Goal: Task Accomplishment & Management: Manage account settings

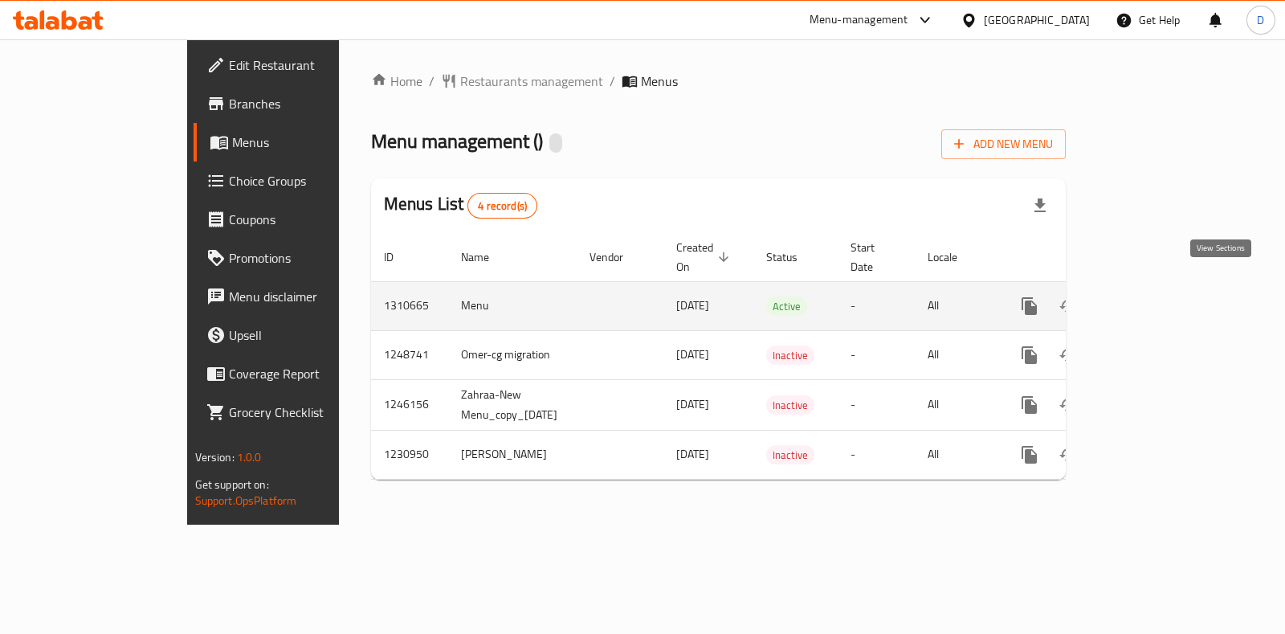
click at [1155, 296] on icon "enhanced table" at bounding box center [1145, 305] width 19 height 19
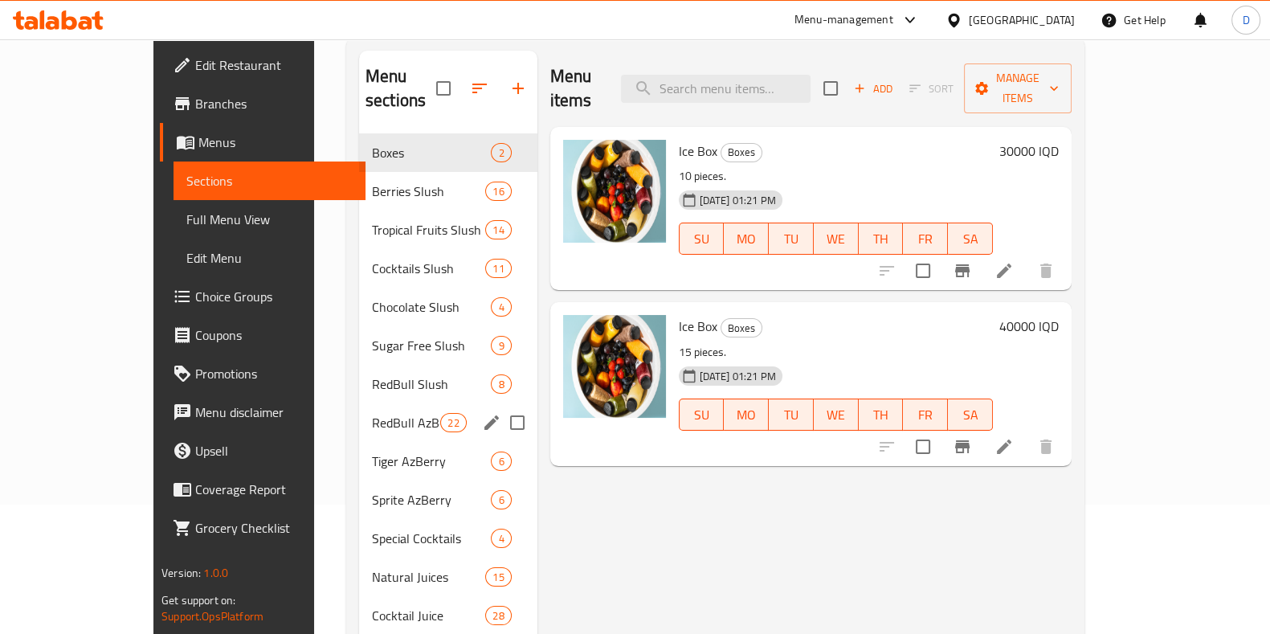
scroll to position [128, 0]
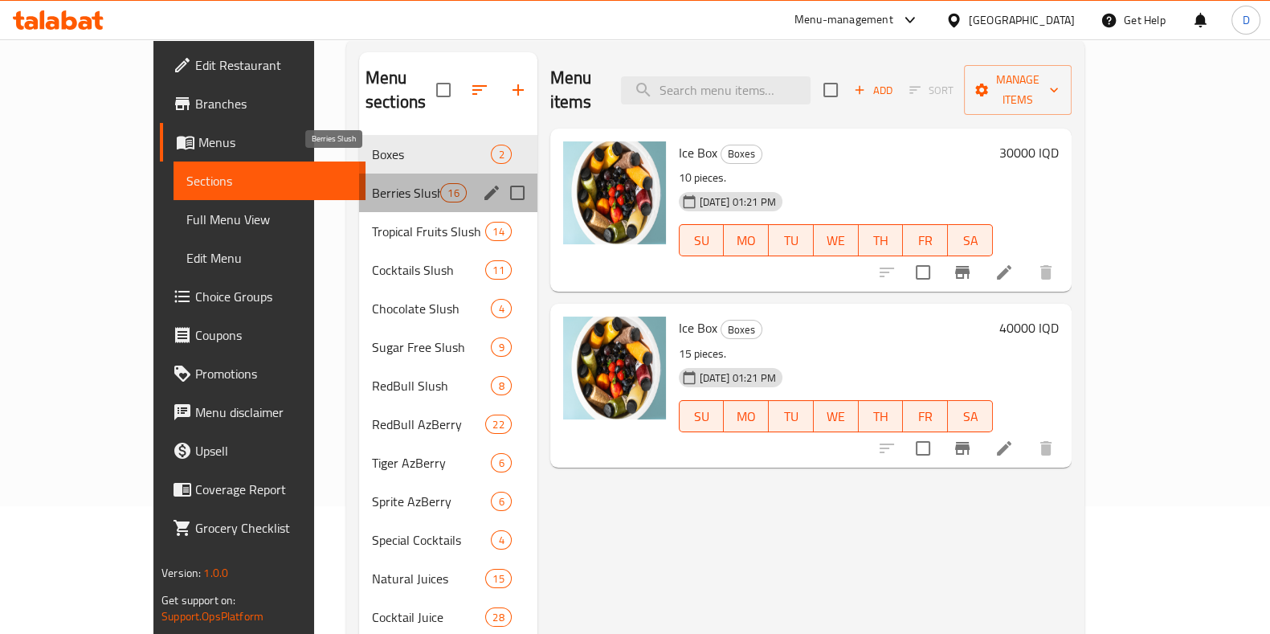
click at [372, 183] on span "Berries Slush" at bounding box center [406, 192] width 68 height 19
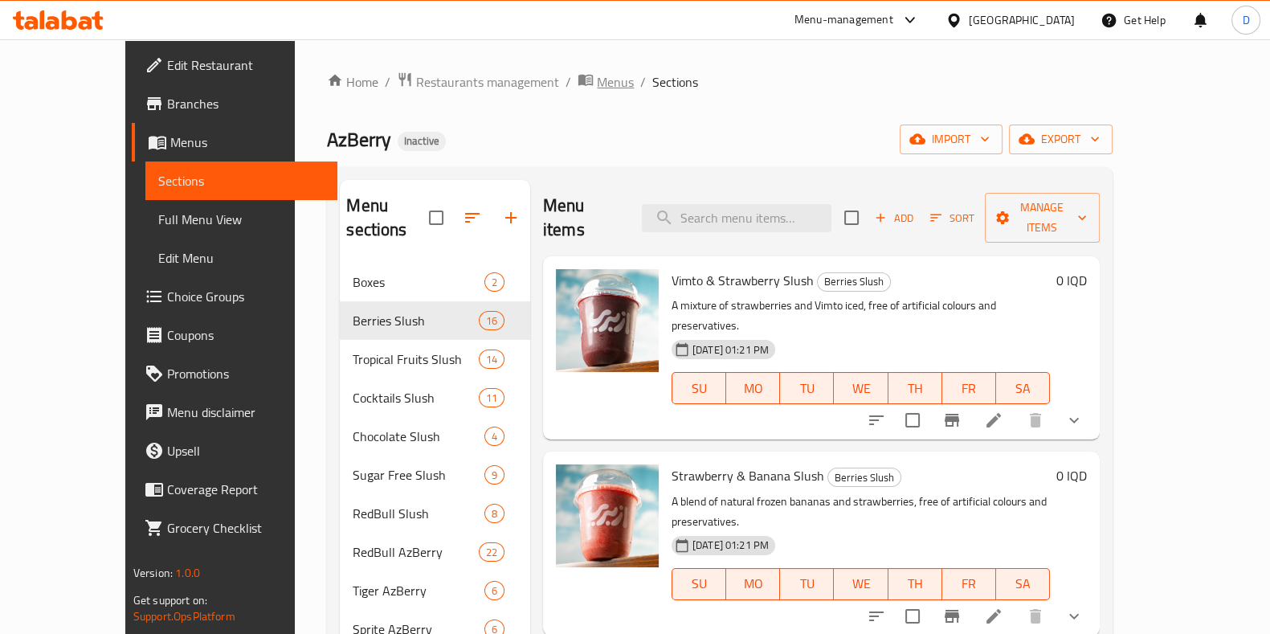
click at [597, 86] on span "Menus" at bounding box center [615, 81] width 37 height 19
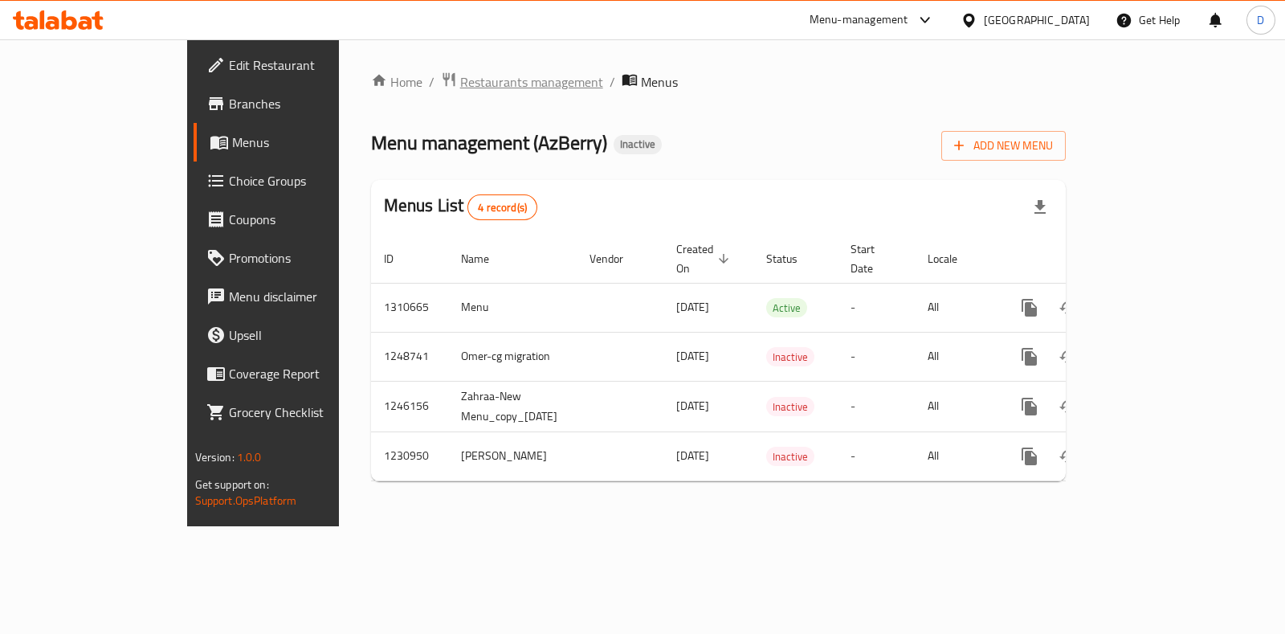
click at [460, 84] on span "Restaurants management" at bounding box center [531, 81] width 143 height 19
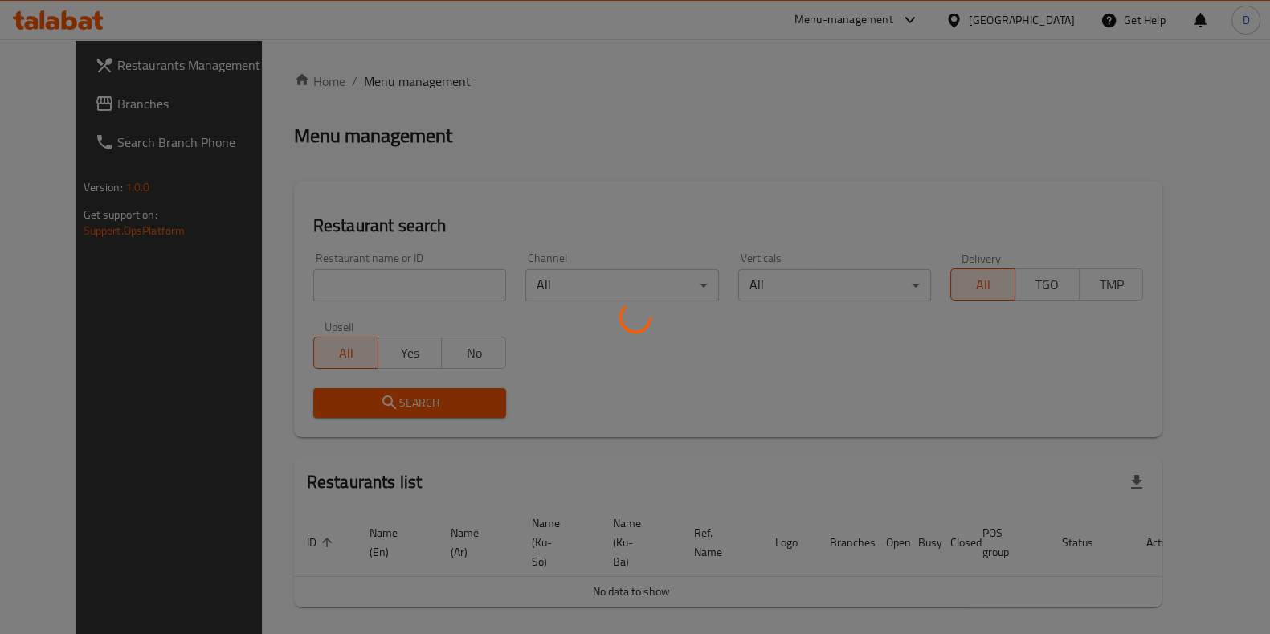
click at [442, 255] on div at bounding box center [635, 317] width 1270 height 634
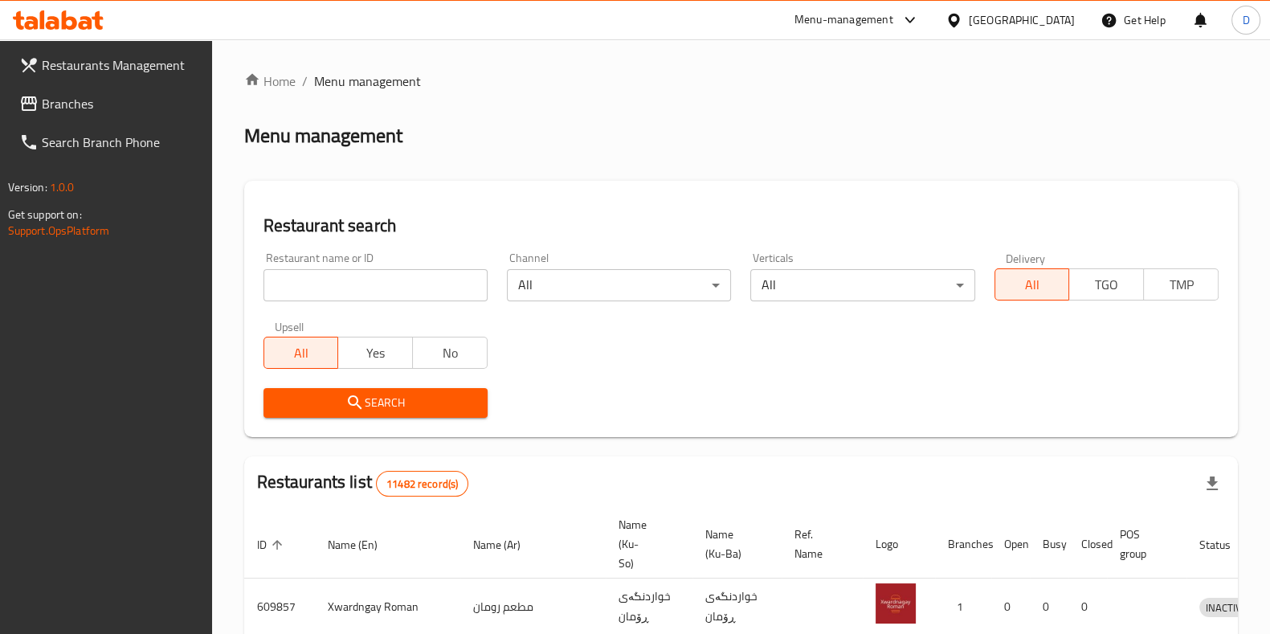
click at [437, 271] on div "Home / Menu management Menu management Restaurant search Restaurant name or ID …" at bounding box center [741, 592] width 994 height 1042
click at [437, 271] on input "search" at bounding box center [375, 285] width 224 height 32
type input "azberry"
click button "Search" at bounding box center [375, 403] width 224 height 30
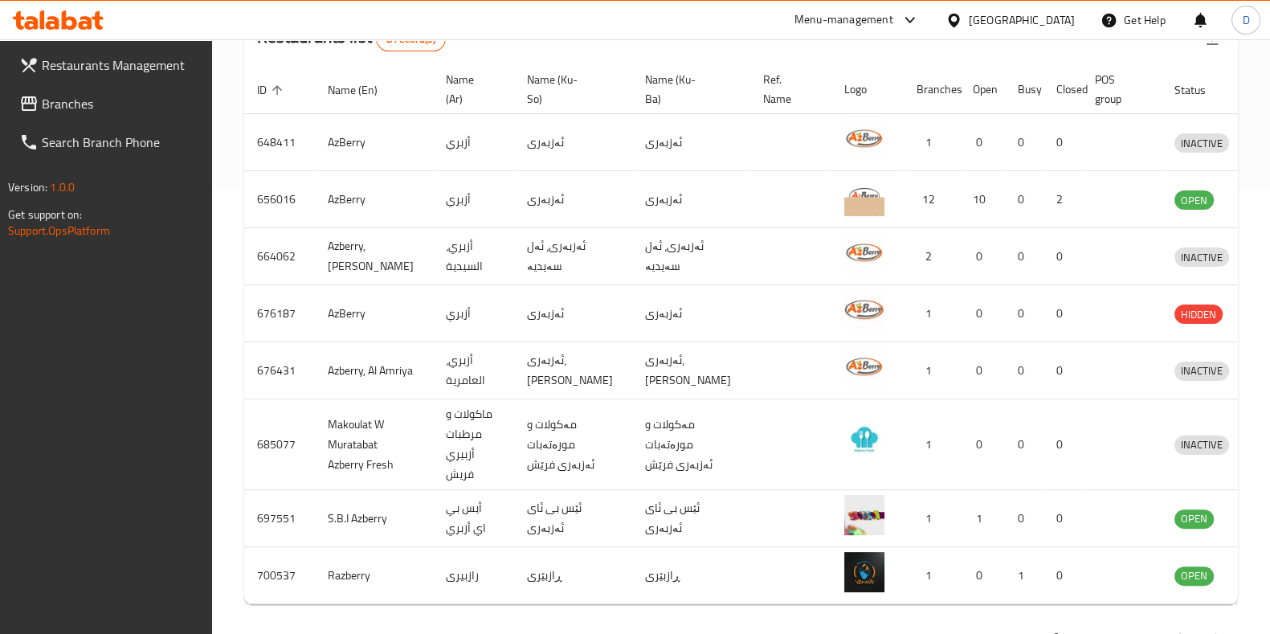
scroll to position [453, 0]
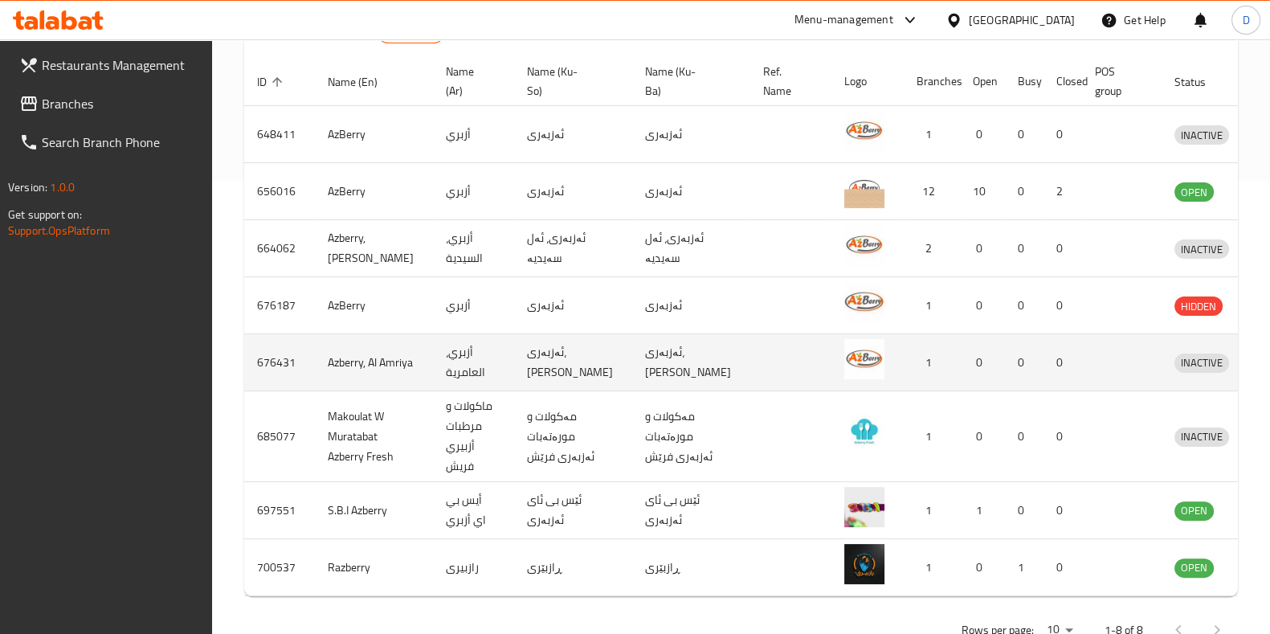
click at [1262, 367] on icon "enhanced table" at bounding box center [1271, 364] width 18 height 14
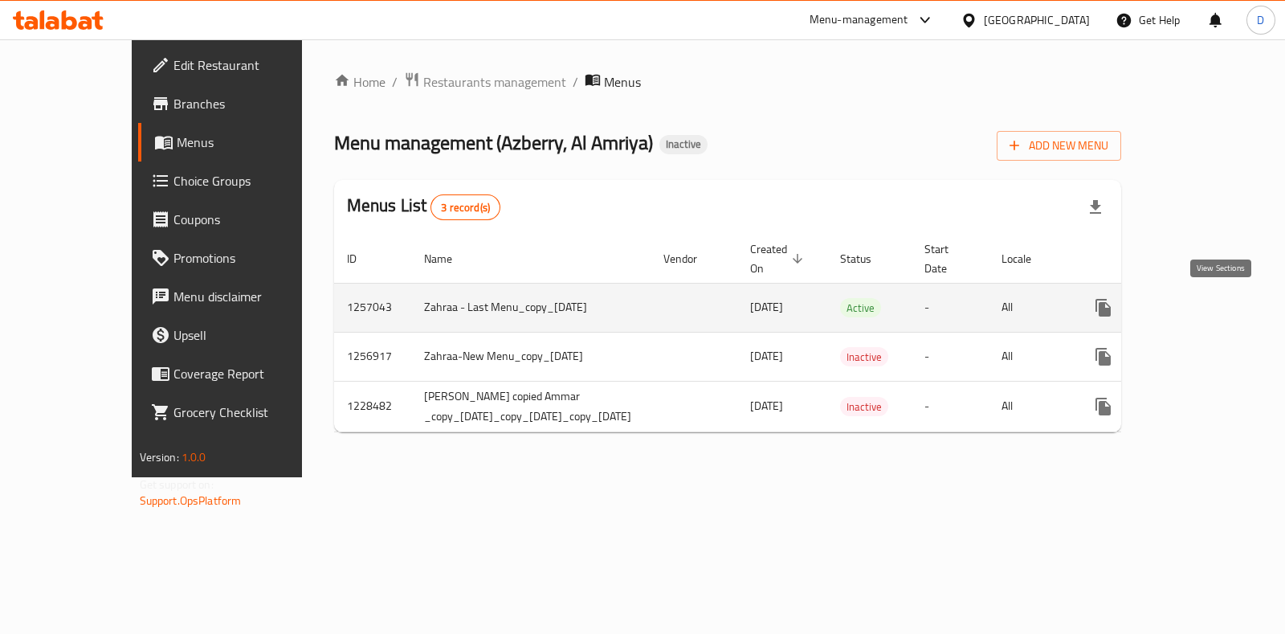
click at [1215, 307] on icon "enhanced table" at bounding box center [1219, 307] width 19 height 19
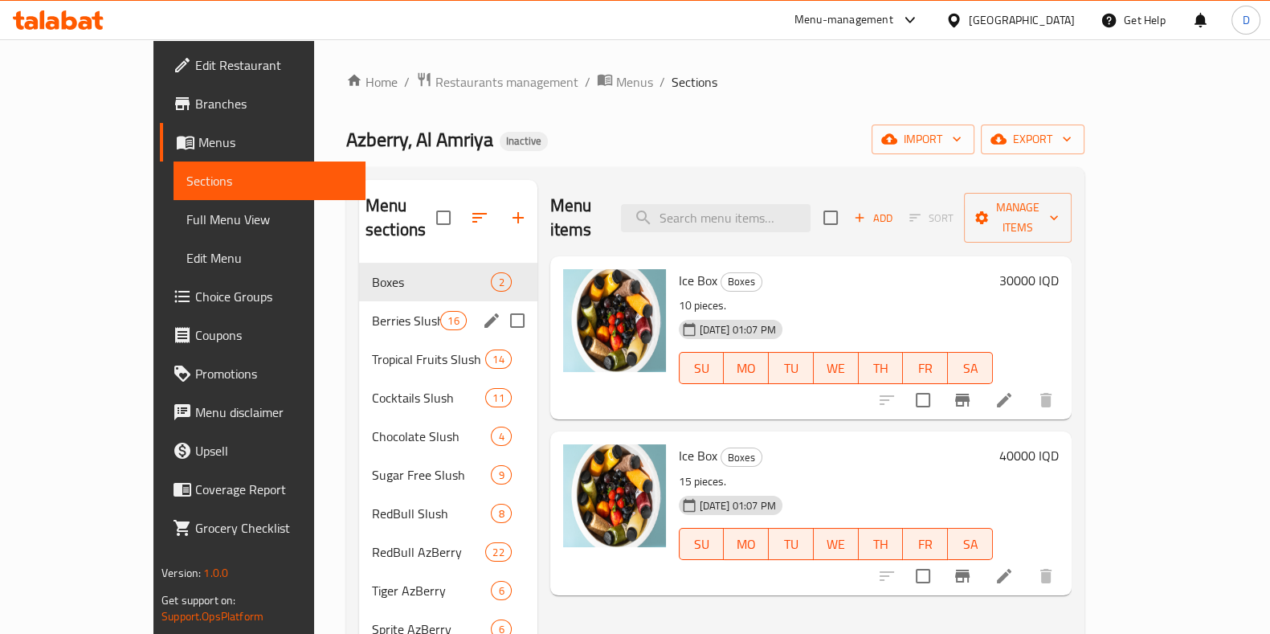
click at [394, 311] on span "Berries Slush" at bounding box center [406, 320] width 68 height 19
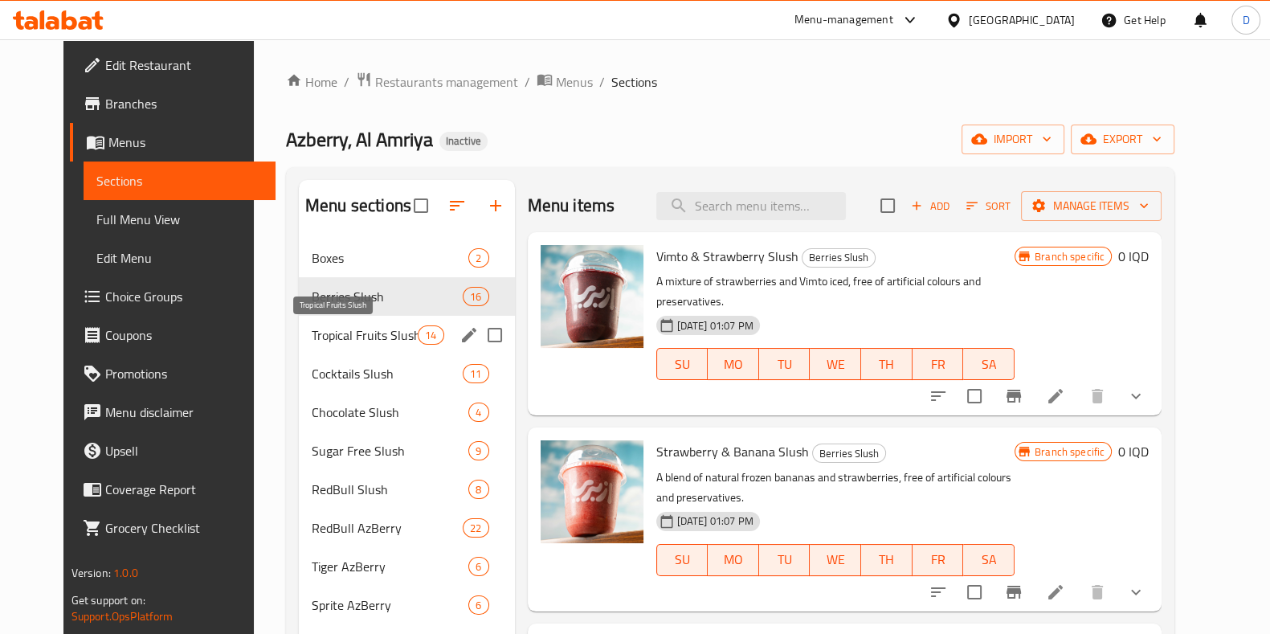
click at [379, 334] on span "Tropical Fruits Slush" at bounding box center [365, 334] width 106 height 19
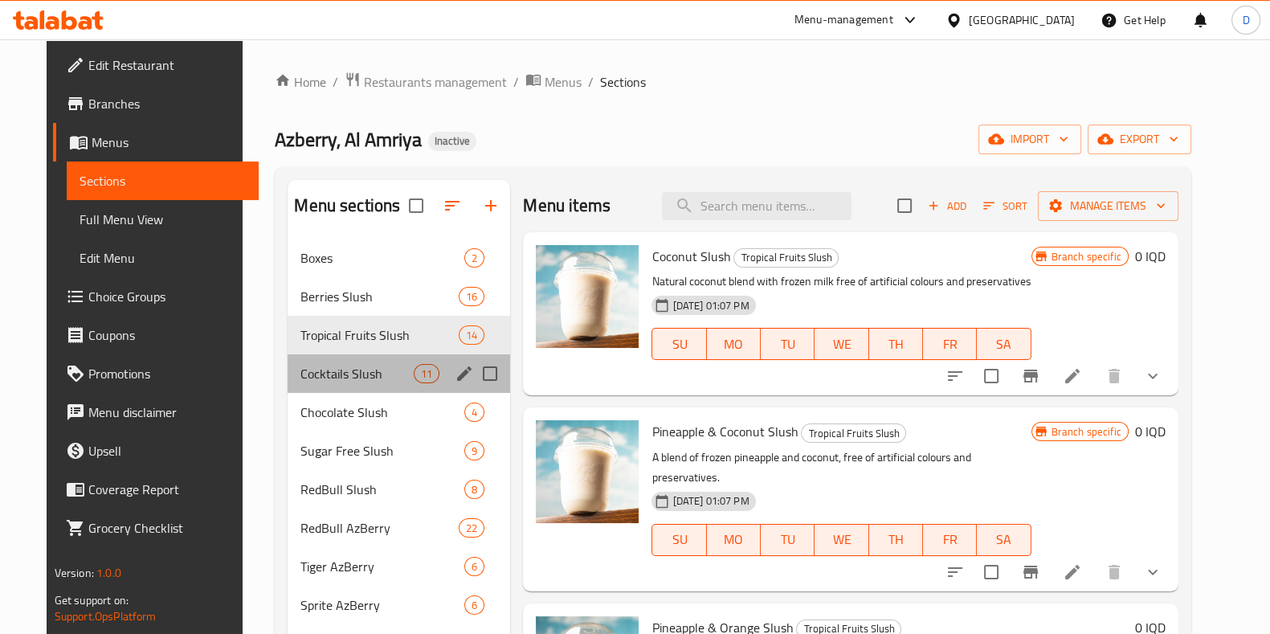
click at [369, 354] on div "Cocktails Slush 11" at bounding box center [399, 373] width 222 height 39
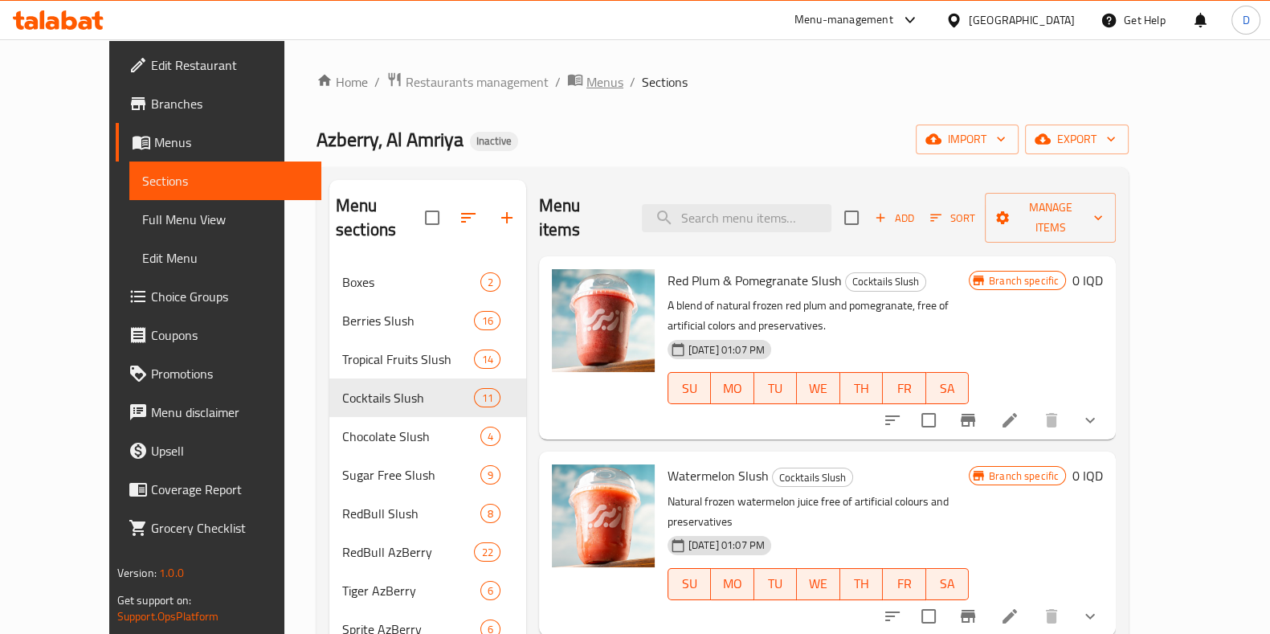
click at [567, 72] on icon "breadcrumb" at bounding box center [575, 79] width 16 height 16
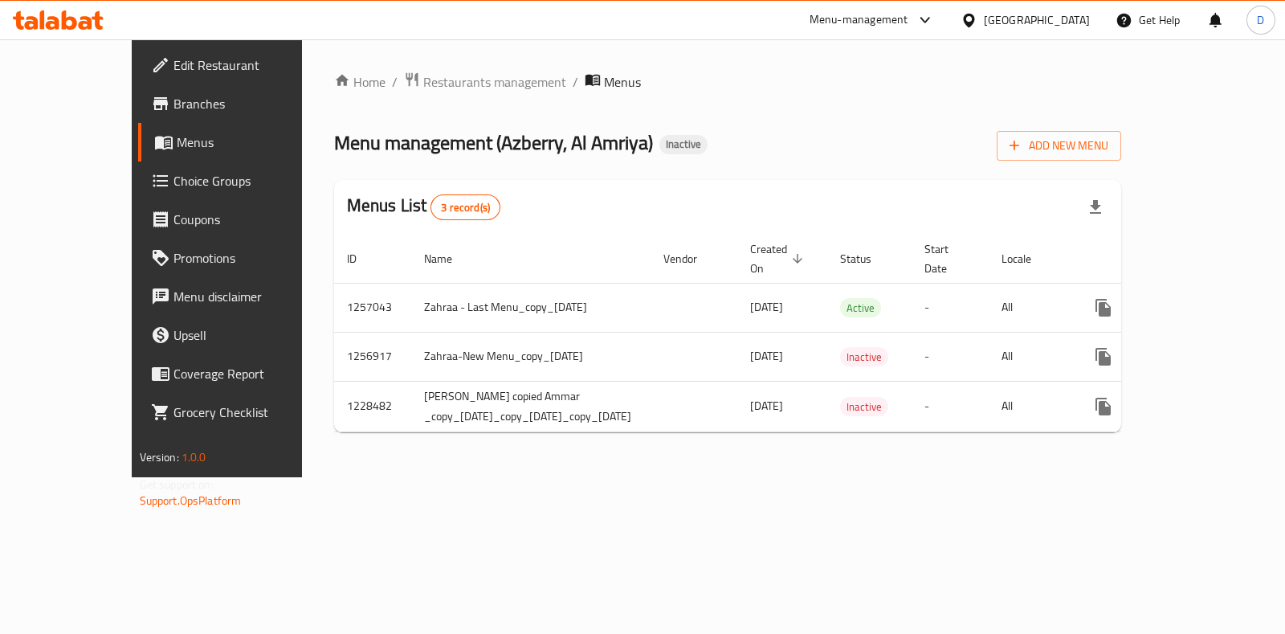
click at [430, 98] on div "Home / Restaurants management / Menus Menu management ( Azberry, [PERSON_NAME] …" at bounding box center [728, 257] width 788 height 373
click at [445, 87] on span "Restaurants management" at bounding box center [494, 81] width 143 height 19
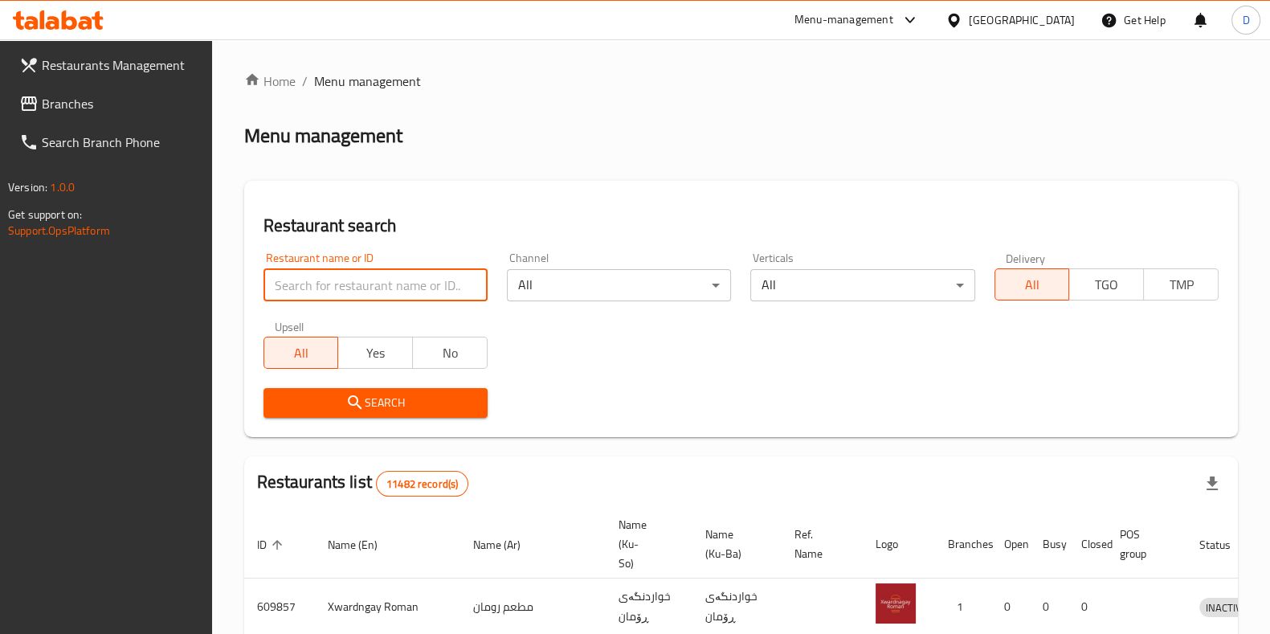
click at [403, 275] on input "search" at bounding box center [375, 285] width 224 height 32
type input "azberr"
click button "Search" at bounding box center [375, 403] width 224 height 30
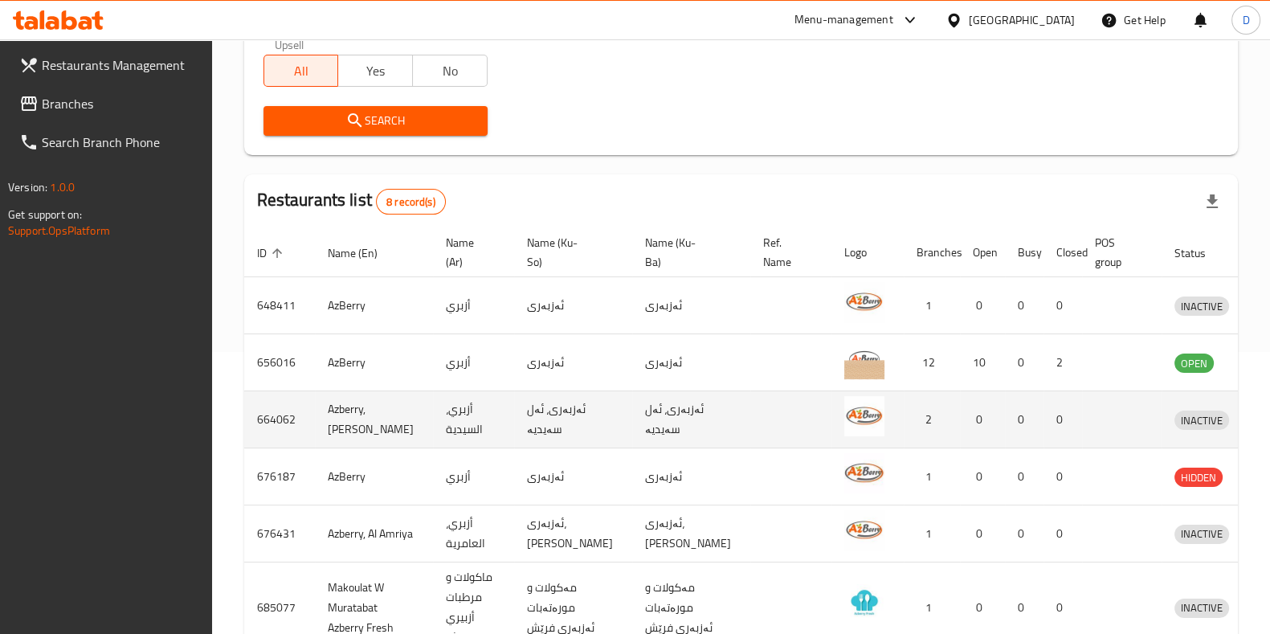
scroll to position [283, 0]
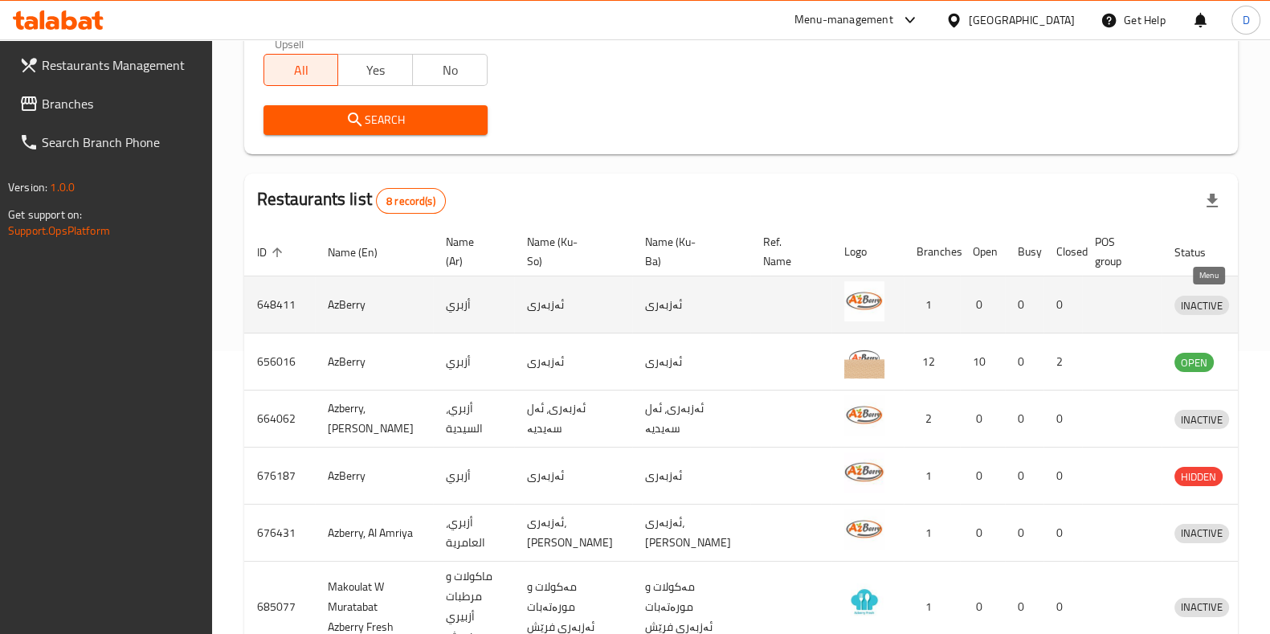
click at [1262, 310] on icon "enhanced table" at bounding box center [1271, 306] width 18 height 14
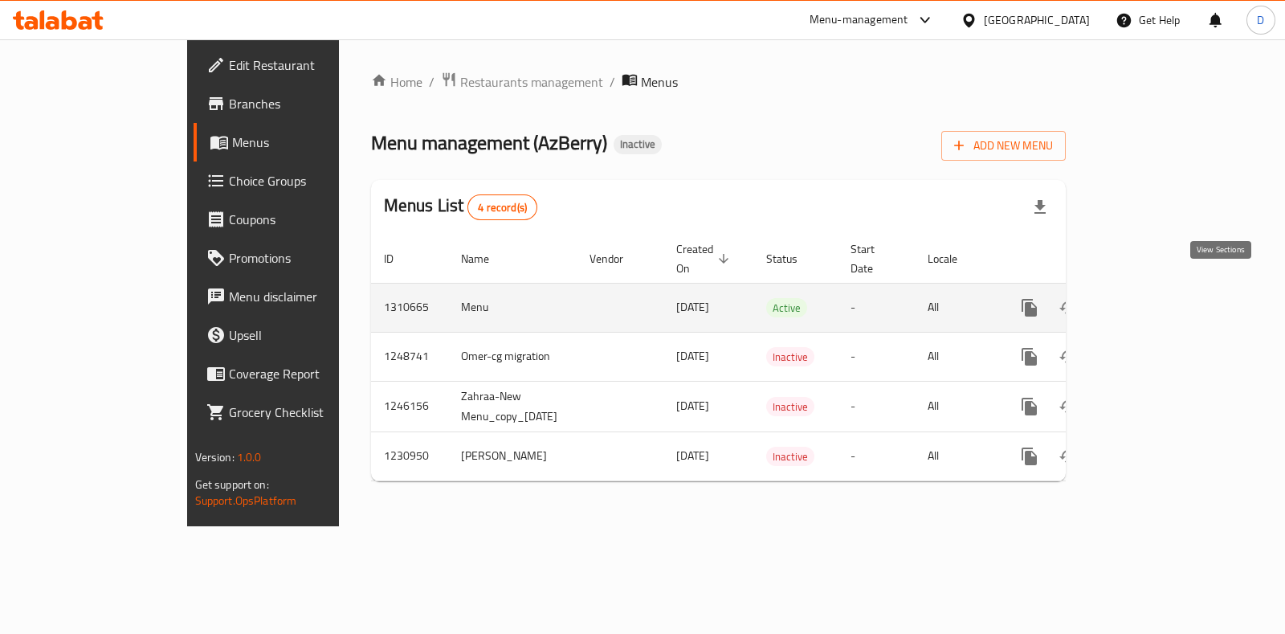
click at [1153, 300] on icon "enhanced table" at bounding box center [1145, 307] width 14 height 14
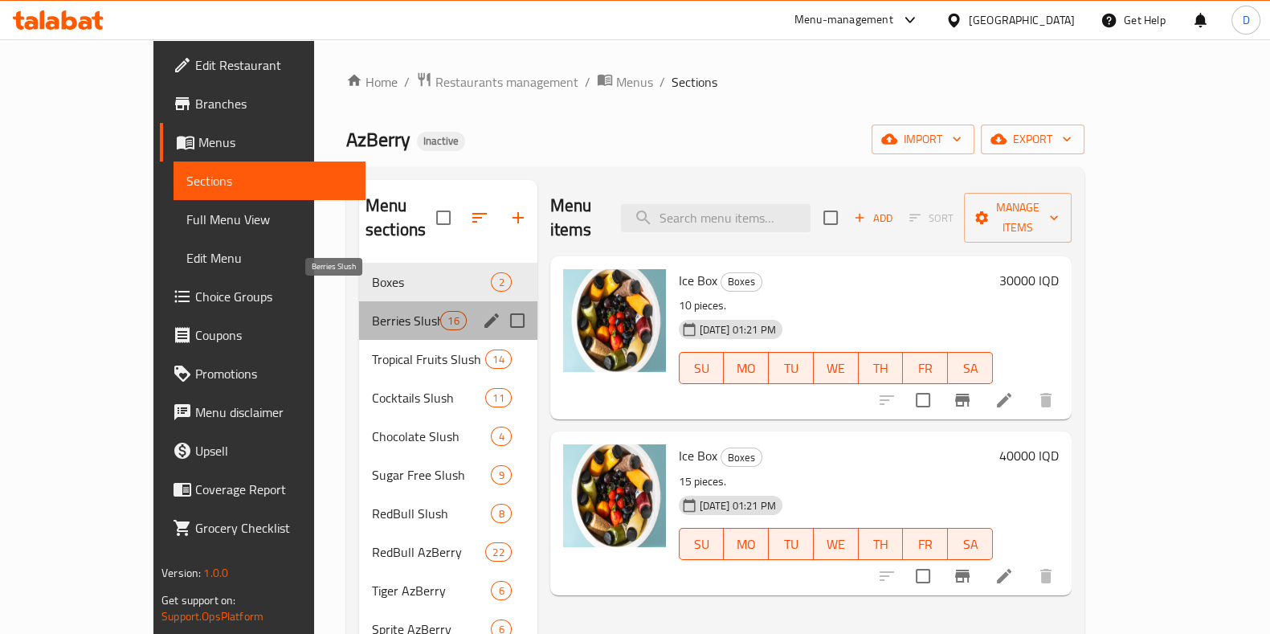
click at [372, 311] on span "Berries Slush" at bounding box center [406, 320] width 68 height 19
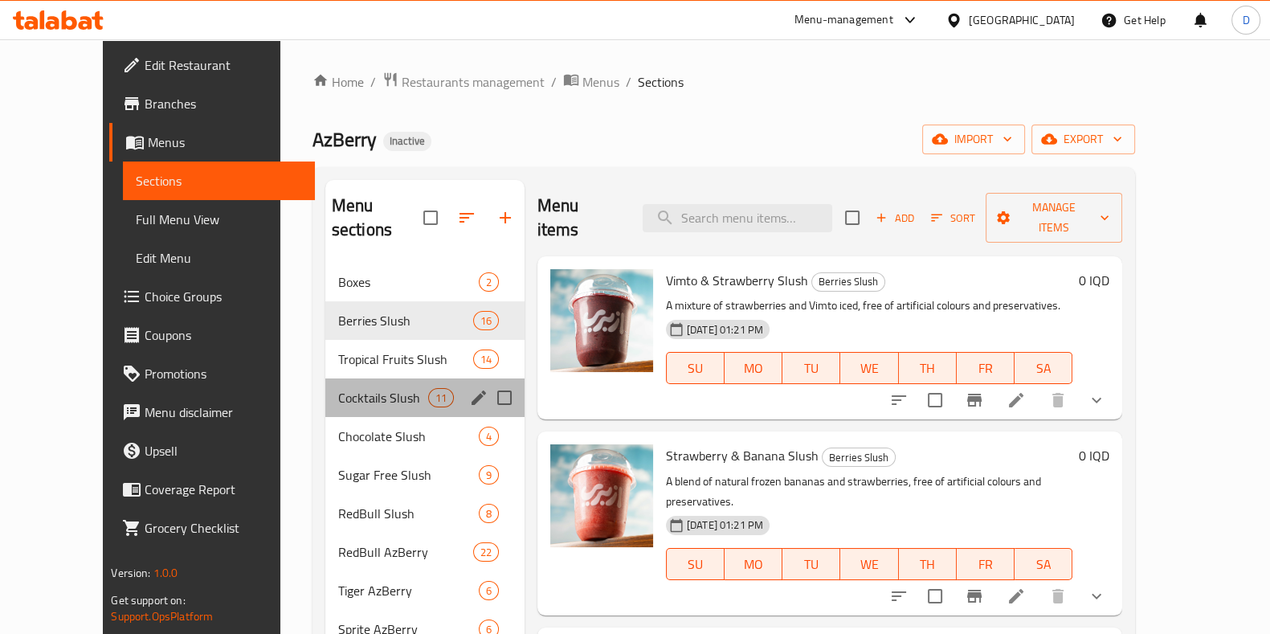
click at [361, 390] on div "Cocktails Slush 11" at bounding box center [424, 397] width 199 height 39
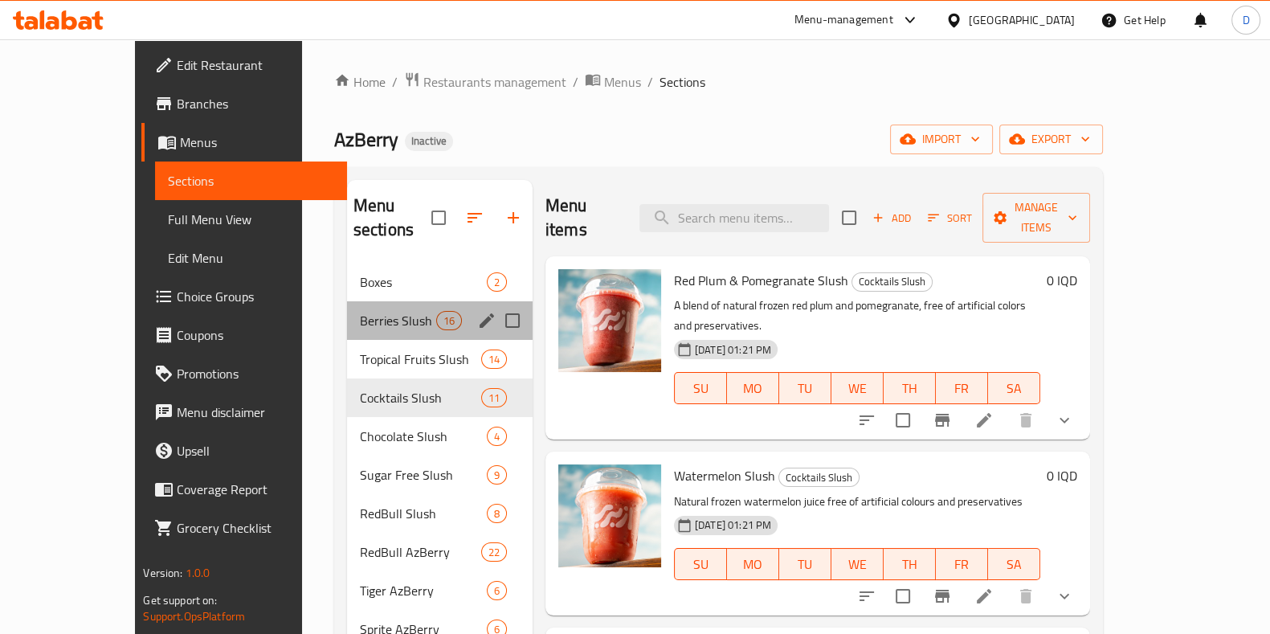
click at [347, 315] on div "Berries Slush 16" at bounding box center [440, 320] width 186 height 39
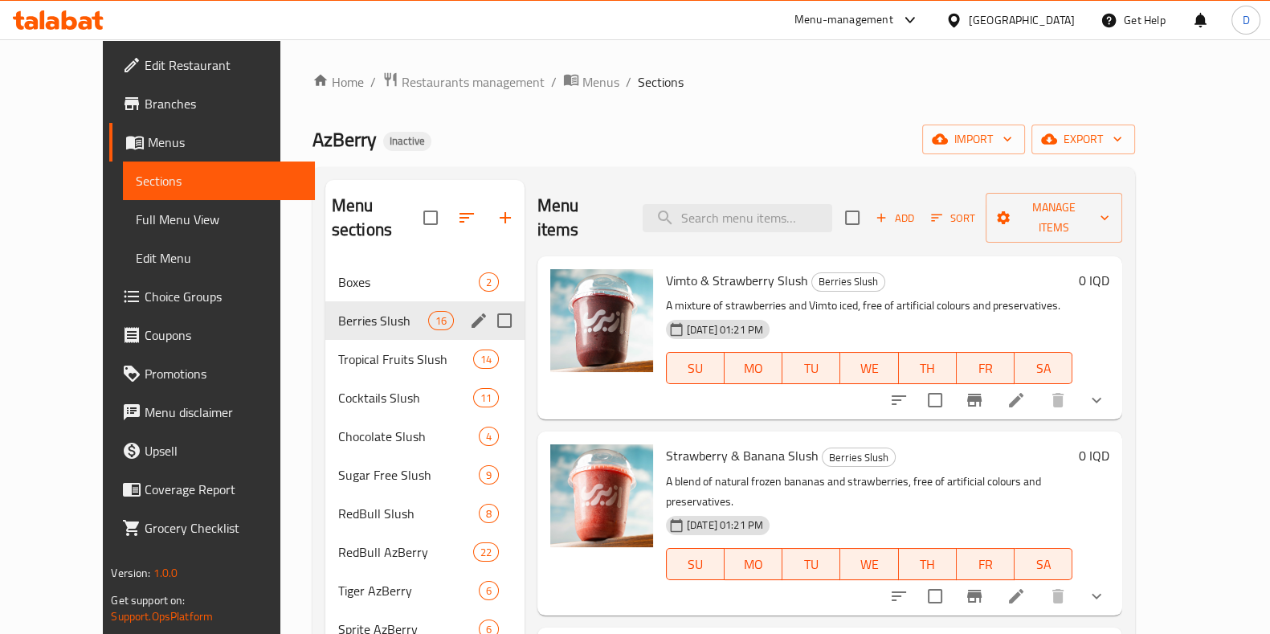
click at [337, 315] on div "Berries Slush 16" at bounding box center [424, 320] width 199 height 39
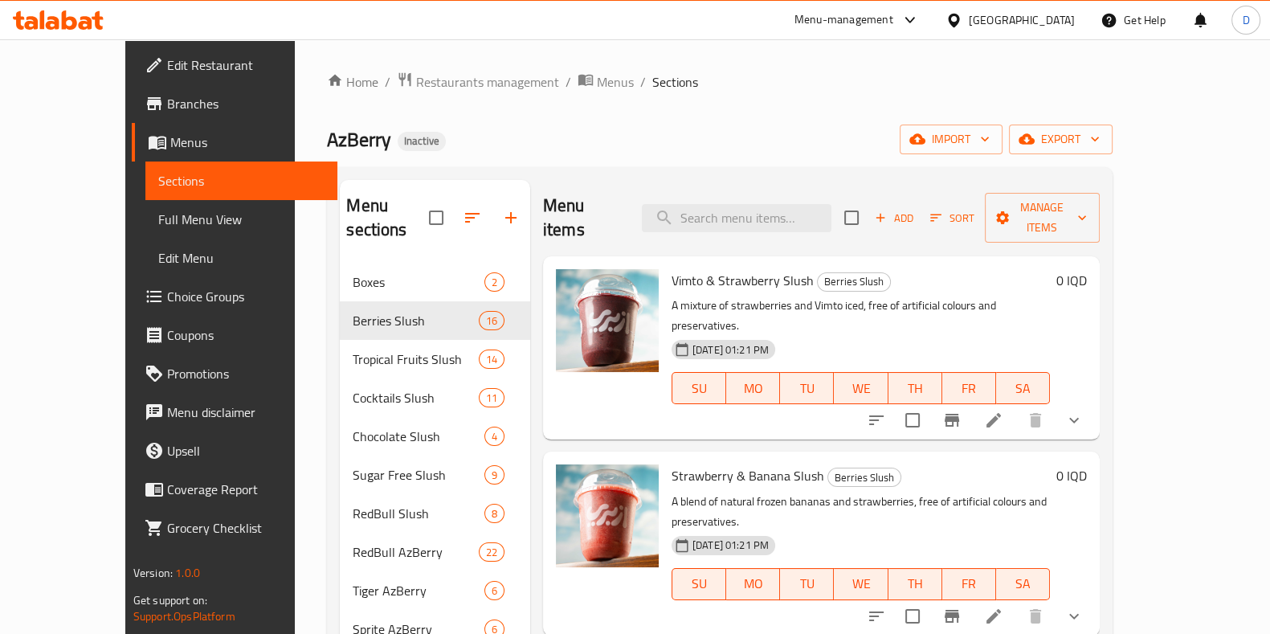
click at [1016, 406] on li at bounding box center [993, 420] width 45 height 29
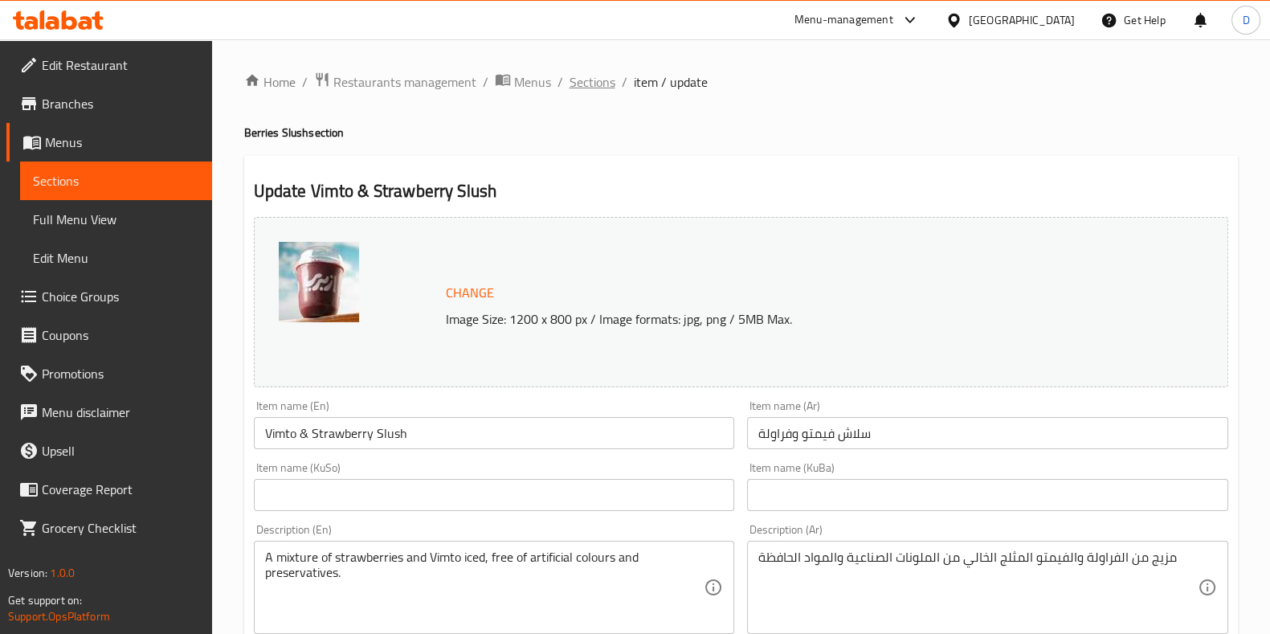
click at [584, 80] on span "Sections" at bounding box center [592, 81] width 46 height 19
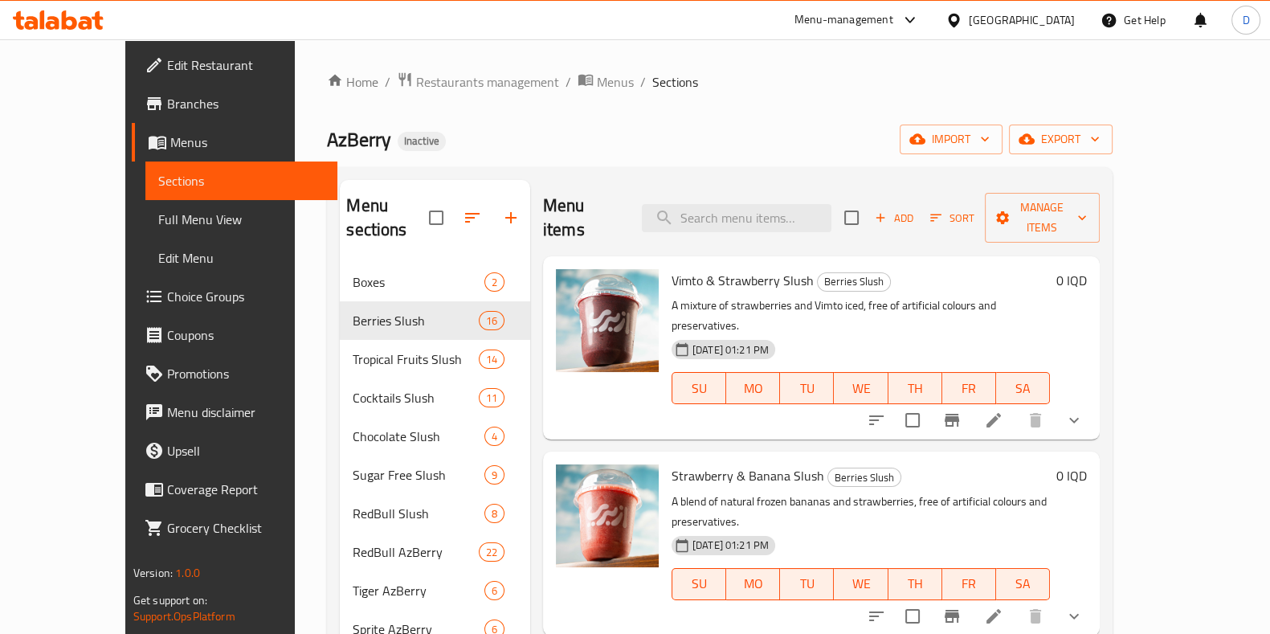
click at [502, 95] on div "Home / Restaurants management / Menus / Sections AzBerry Inactive import export…" at bounding box center [720, 448] width 786 height 755
click at [578, 88] on span "breadcrumb" at bounding box center [587, 81] width 19 height 21
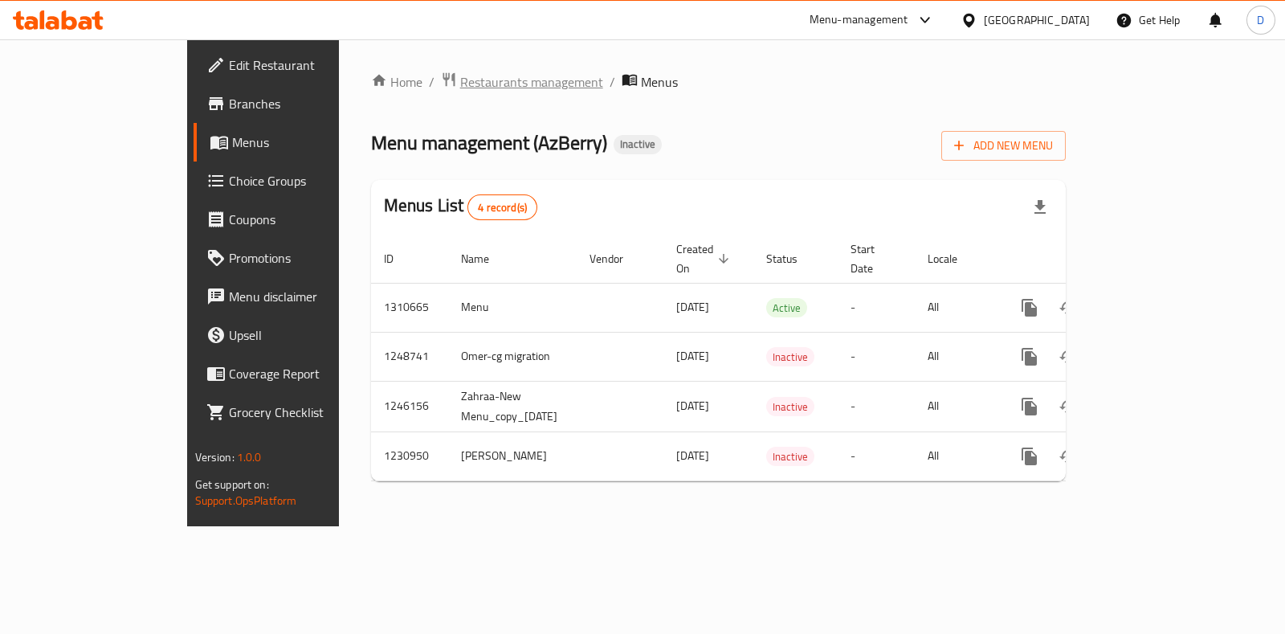
click at [460, 87] on span "Restaurants management" at bounding box center [531, 81] width 143 height 19
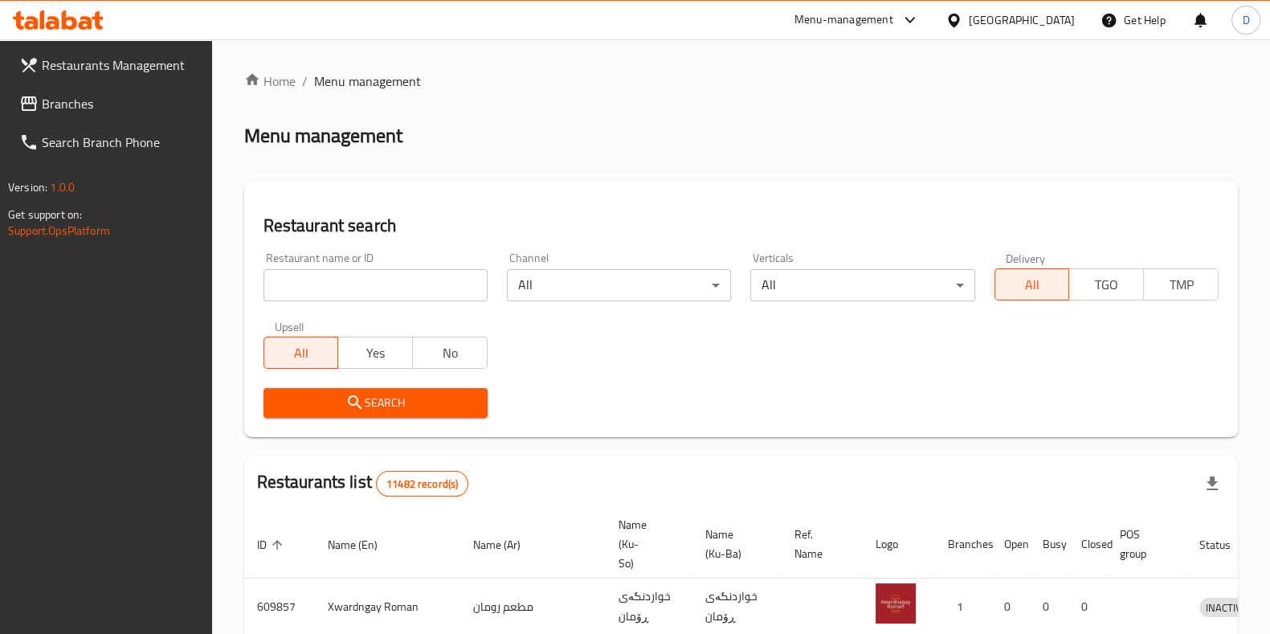
drag, startPoint x: 450, startPoint y: 307, endPoint x: 436, endPoint y: 286, distance: 25.0
click at [450, 306] on div "Restaurant name or ID Restaurant name or ID" at bounding box center [375, 277] width 243 height 68
click at [436, 286] on input "search" at bounding box center [375, 285] width 224 height 32
type input "azberry"
click button "Search" at bounding box center [375, 403] width 224 height 30
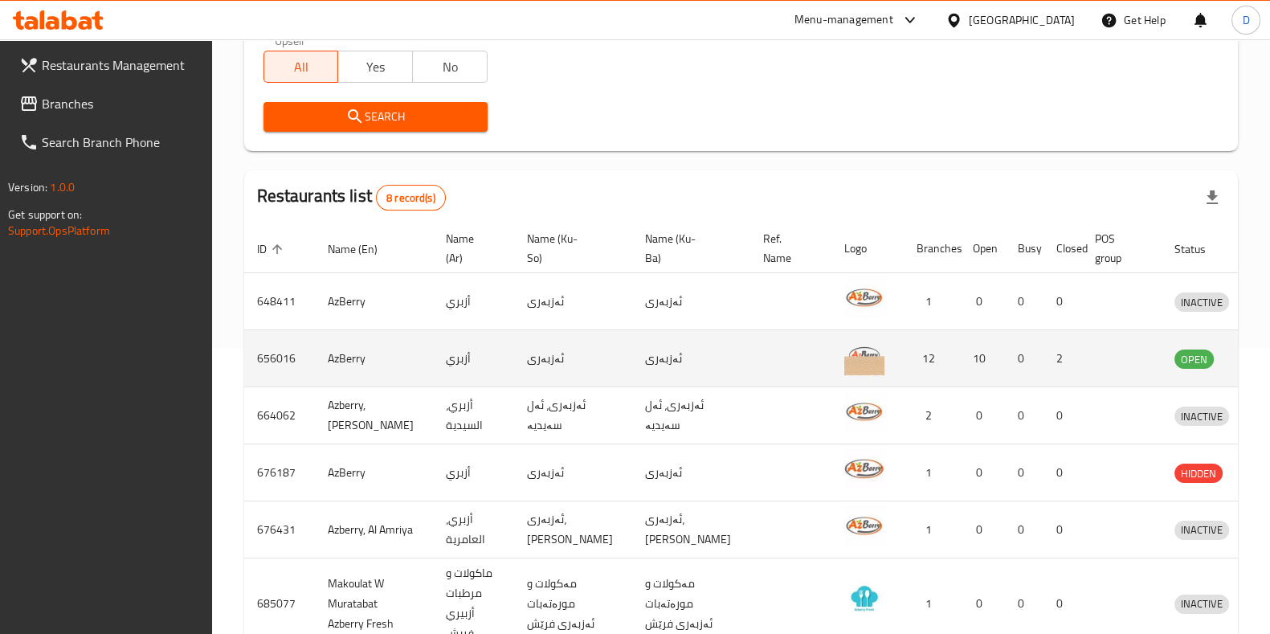
scroll to position [316, 0]
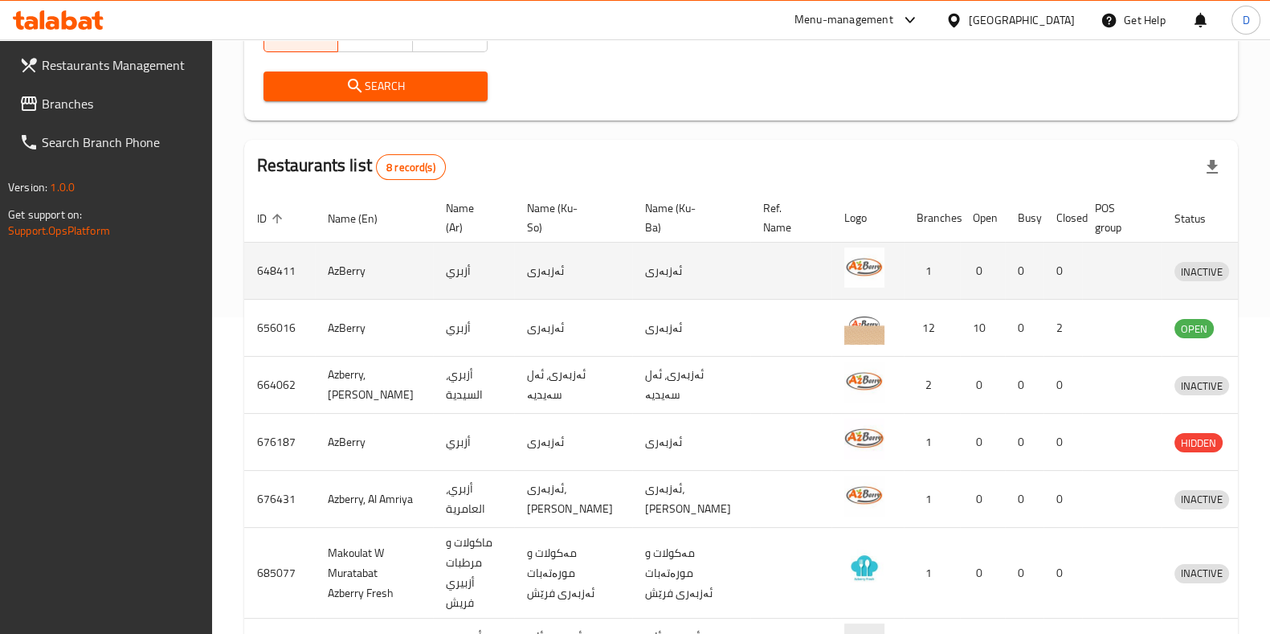
click at [263, 271] on td "648411" at bounding box center [279, 271] width 71 height 57
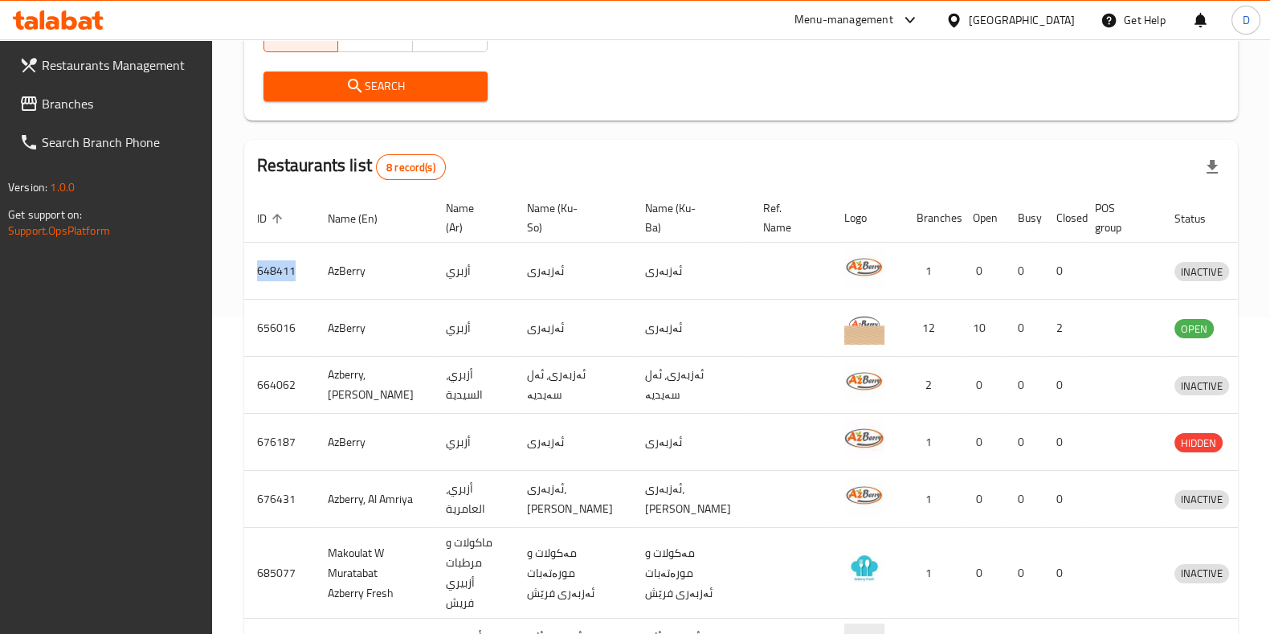
copy td "648411"
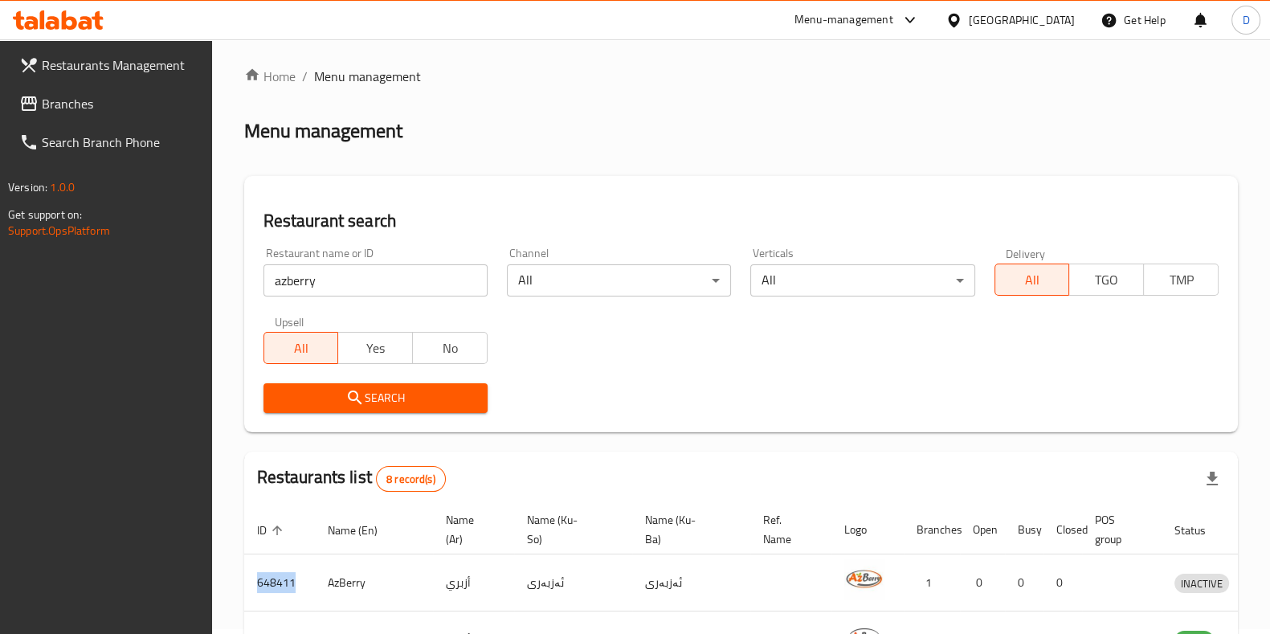
scroll to position [0, 0]
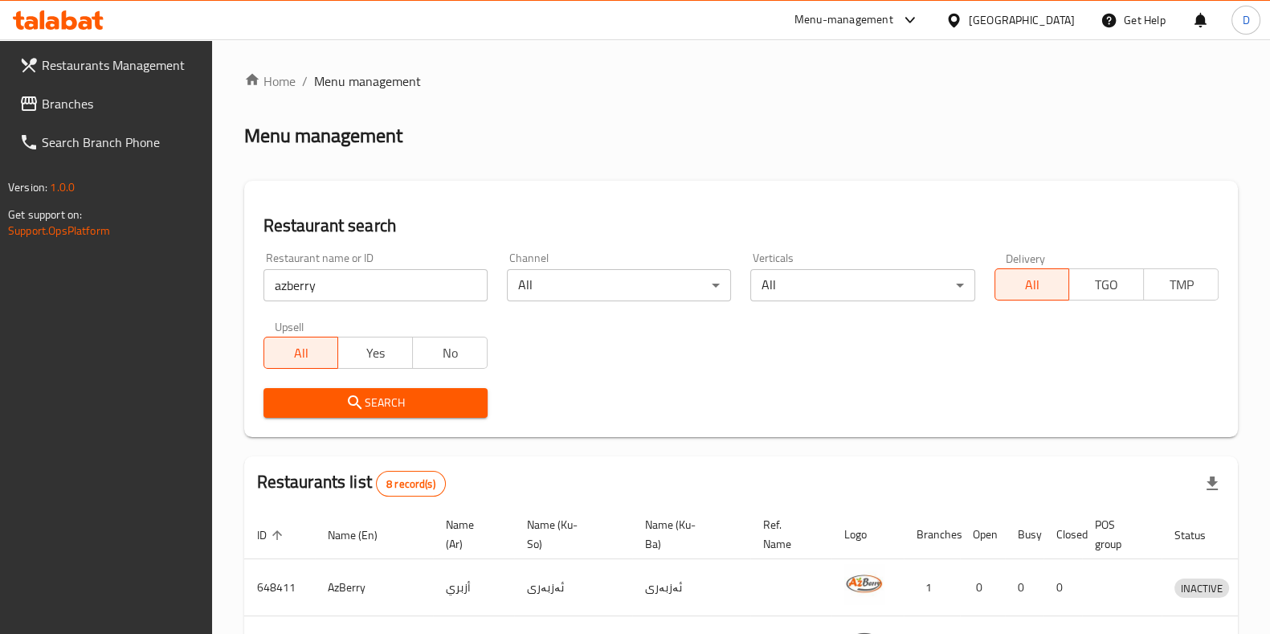
click at [378, 94] on div "Home / Menu management Menu management Restaurant search Restaurant name or ID …" at bounding box center [741, 587] width 994 height 1032
click at [387, 82] on span "Menu management" at bounding box center [367, 80] width 107 height 19
click at [295, 82] on link "Home" at bounding box center [269, 80] width 51 height 19
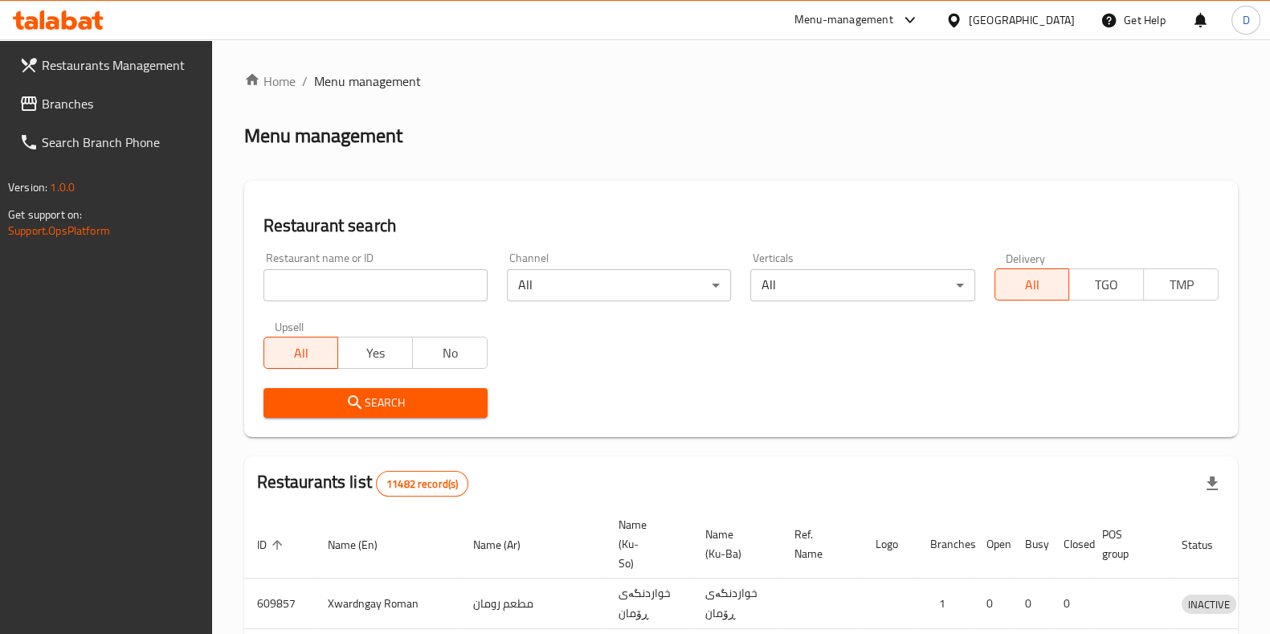
drag, startPoint x: 0, startPoint y: 0, endPoint x: 304, endPoint y: 285, distance: 417.1
click at [304, 285] on input "search" at bounding box center [375, 285] width 224 height 32
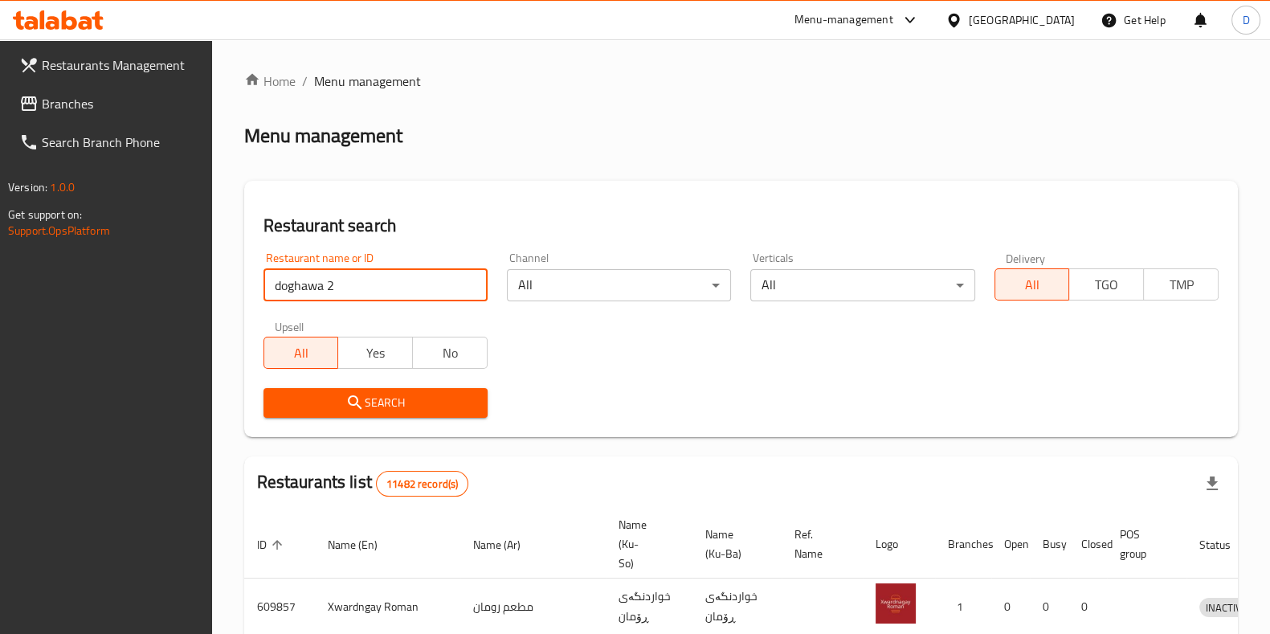
type input "doghawa 2"
click button "Search" at bounding box center [375, 403] width 224 height 30
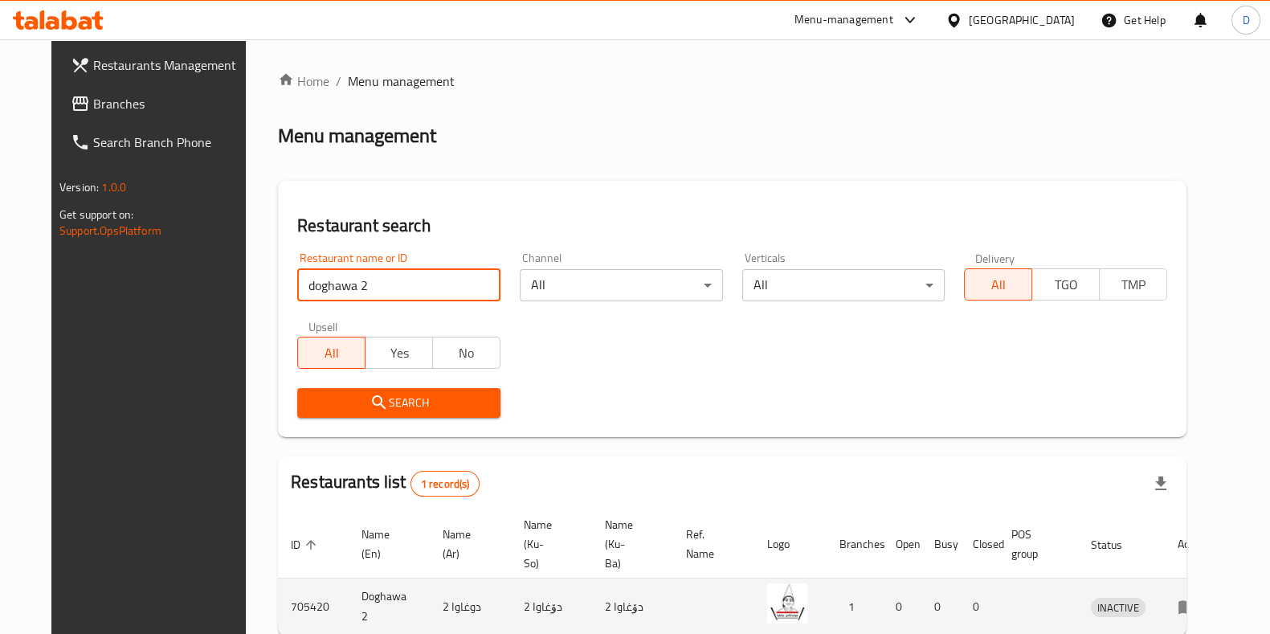
drag, startPoint x: 1205, startPoint y: 572, endPoint x: 1202, endPoint y: 584, distance: 12.3
click at [1205, 578] on td "enhanced table" at bounding box center [1192, 606] width 55 height 57
click at [1196, 601] on icon "enhanced table" at bounding box center [1187, 608] width 18 height 14
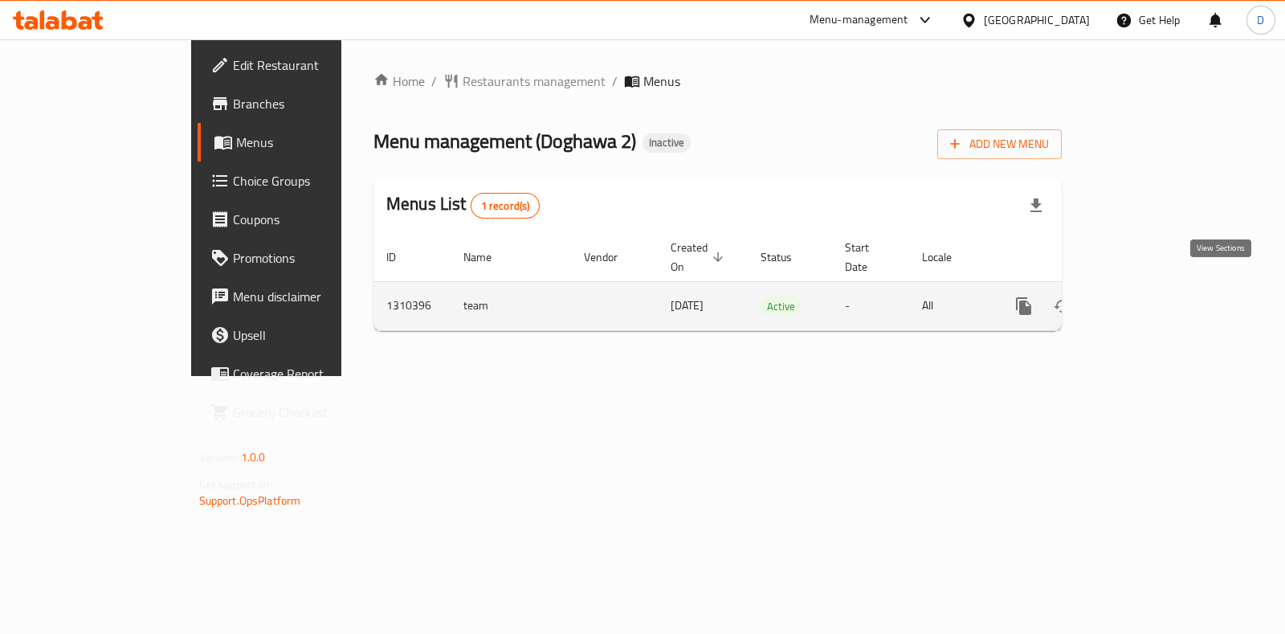
click at [1149, 296] on icon "enhanced table" at bounding box center [1139, 305] width 19 height 19
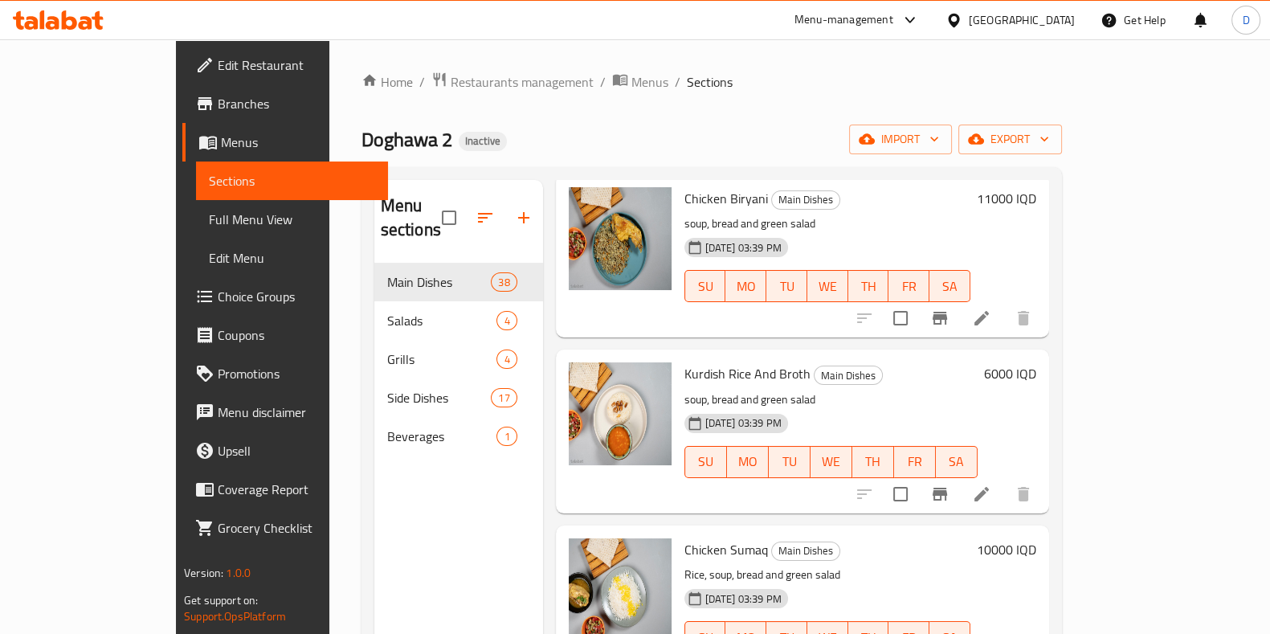
scroll to position [225, 0]
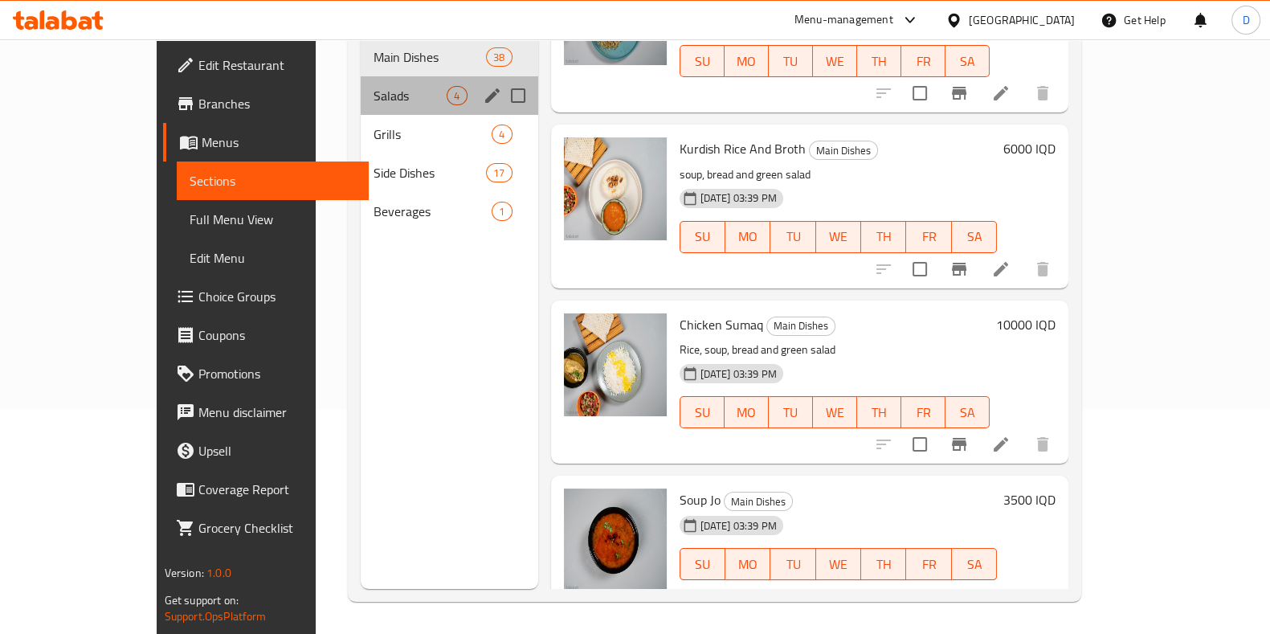
click at [361, 85] on div "Salads 4" at bounding box center [449, 95] width 177 height 39
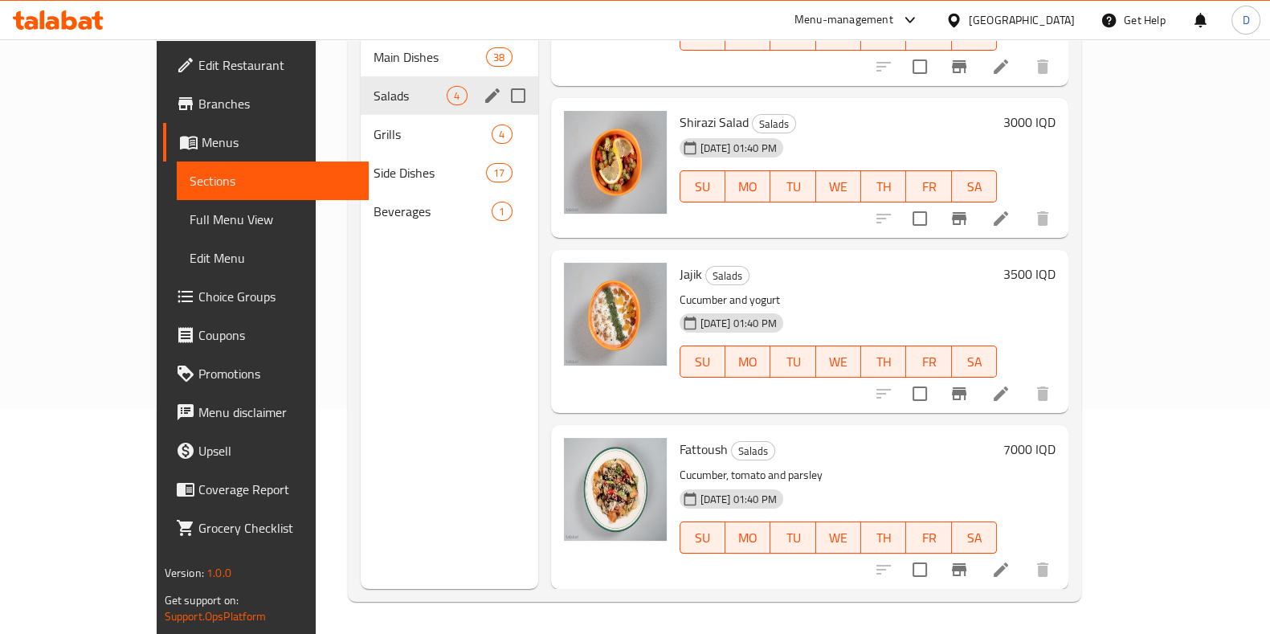
scroll to position [84, 0]
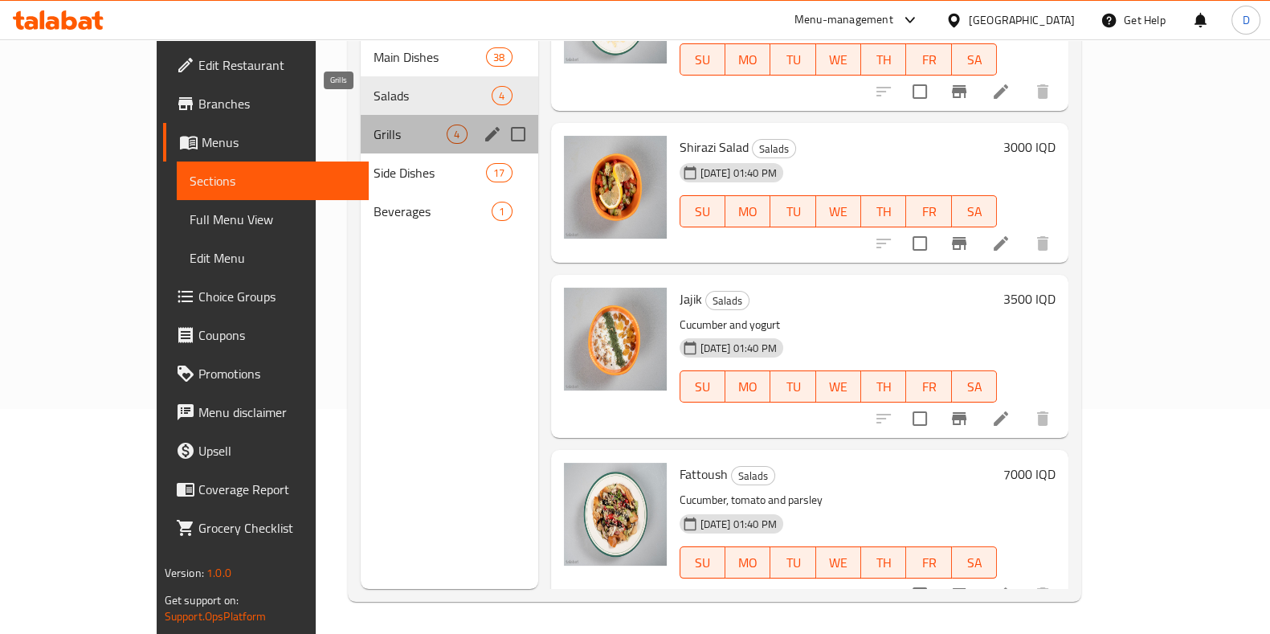
click at [373, 124] on span "Grills" at bounding box center [409, 133] width 73 height 19
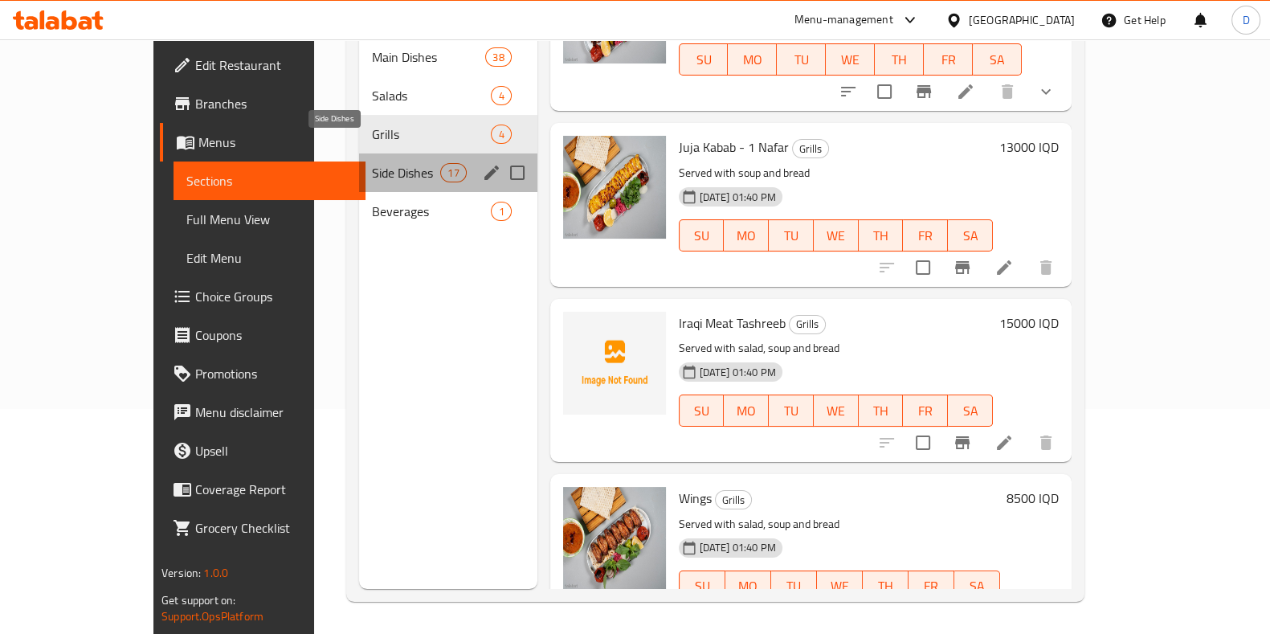
click at [372, 163] on span "Side Dishes" at bounding box center [406, 172] width 68 height 19
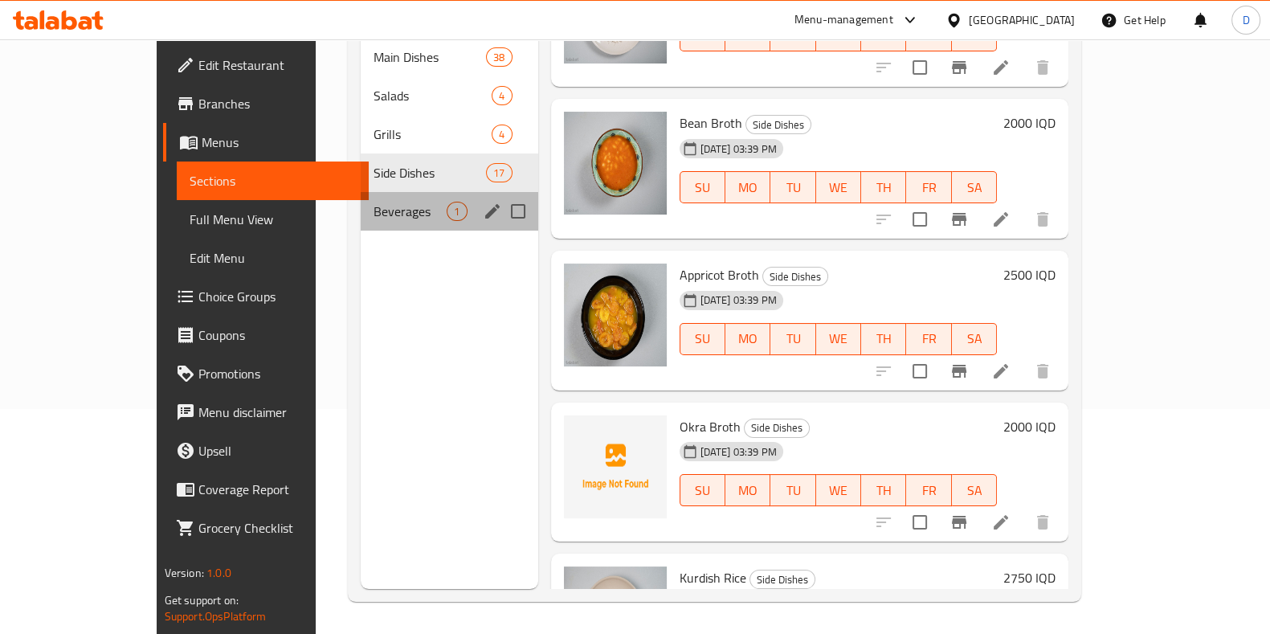
click at [361, 192] on div "Beverages 1" at bounding box center [449, 211] width 177 height 39
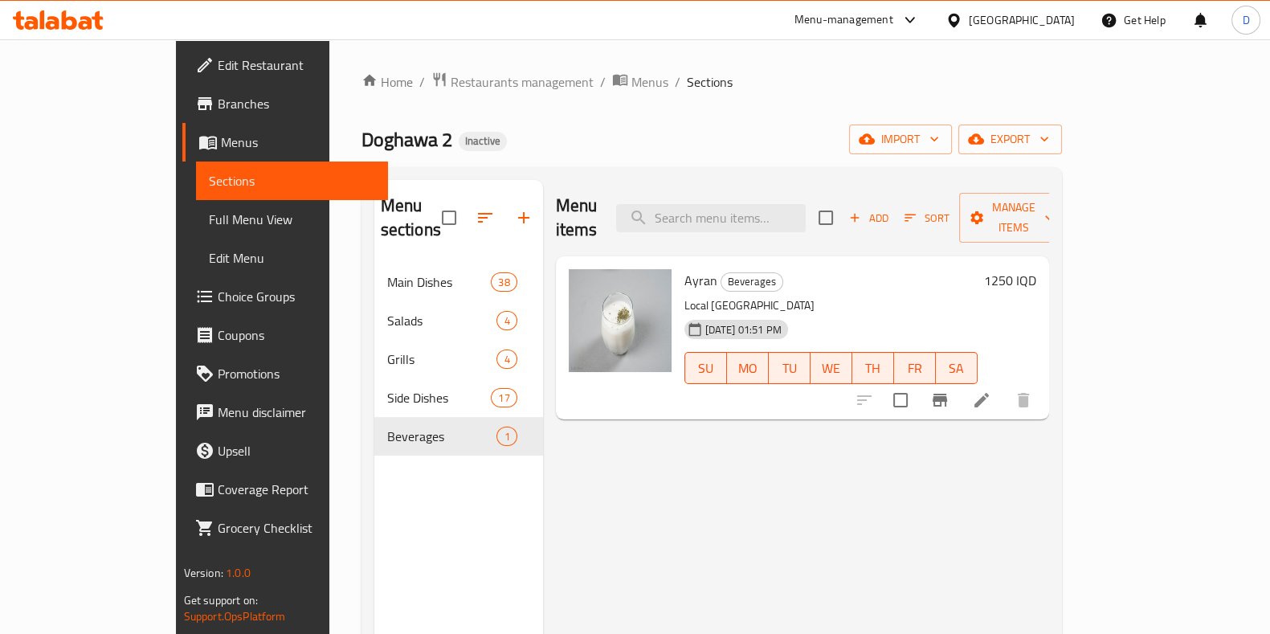
click at [893, 24] on div "Menu-management" at bounding box center [843, 19] width 99 height 19
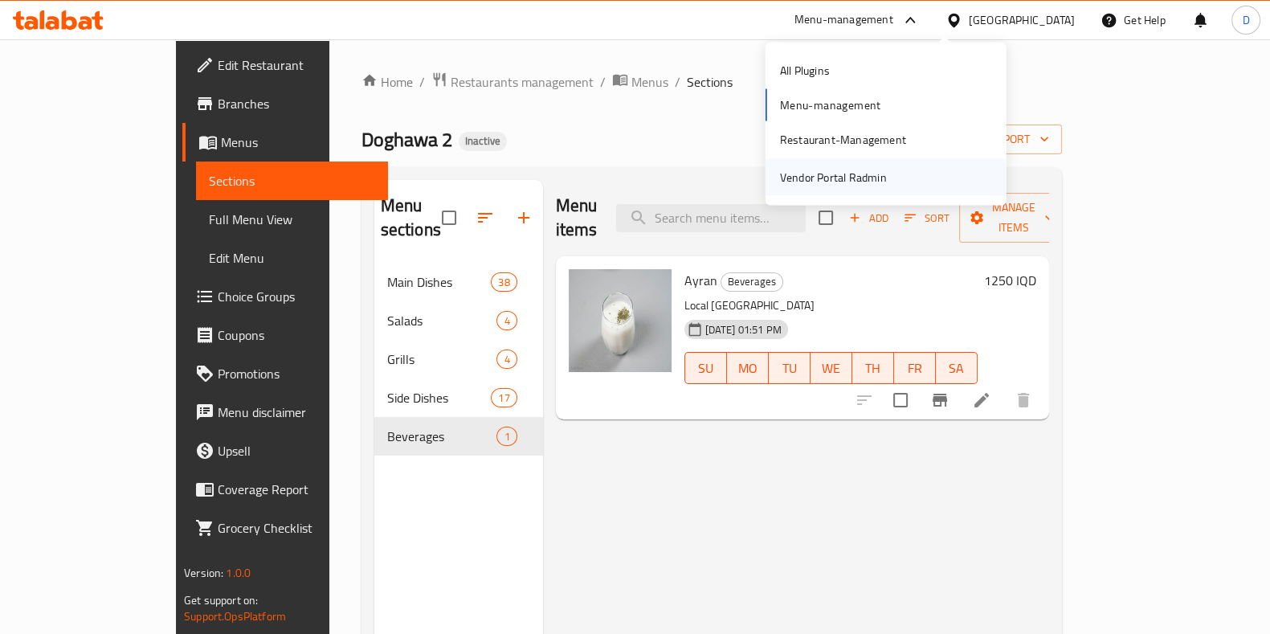
click at [888, 176] on div "Vendor Portal Radmin" at bounding box center [833, 176] width 133 height 37
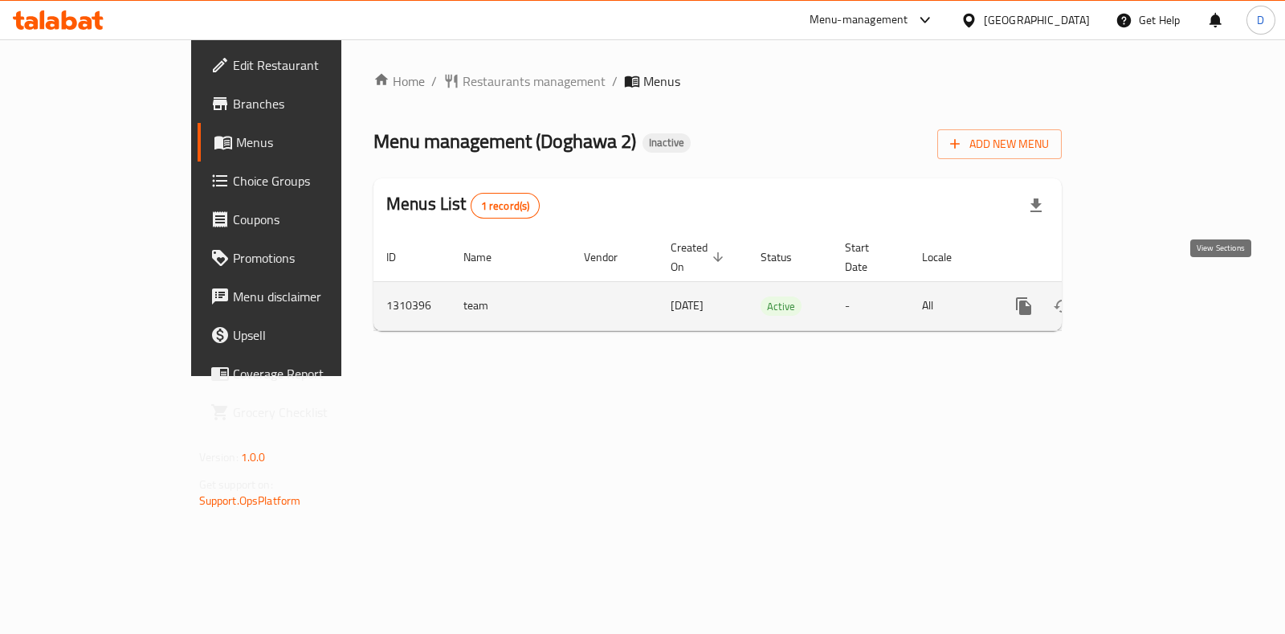
click at [1159, 287] on link "enhanced table" at bounding box center [1139, 306] width 39 height 39
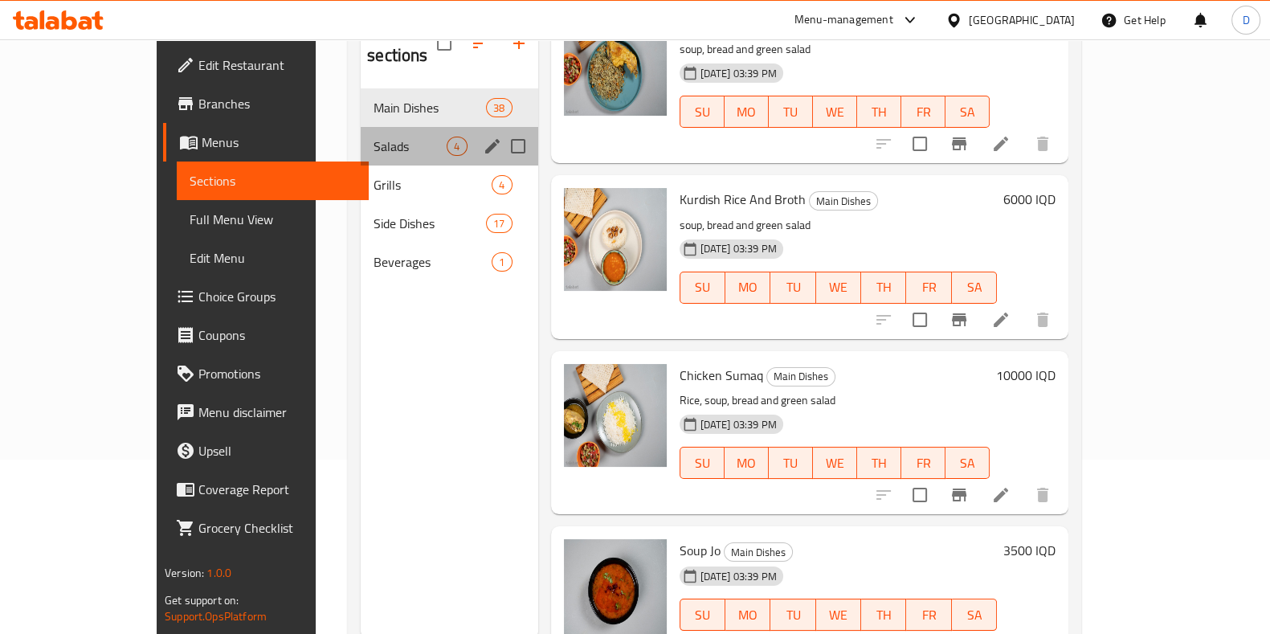
scroll to position [176, 0]
click at [387, 135] on span "Salads" at bounding box center [409, 144] width 73 height 19
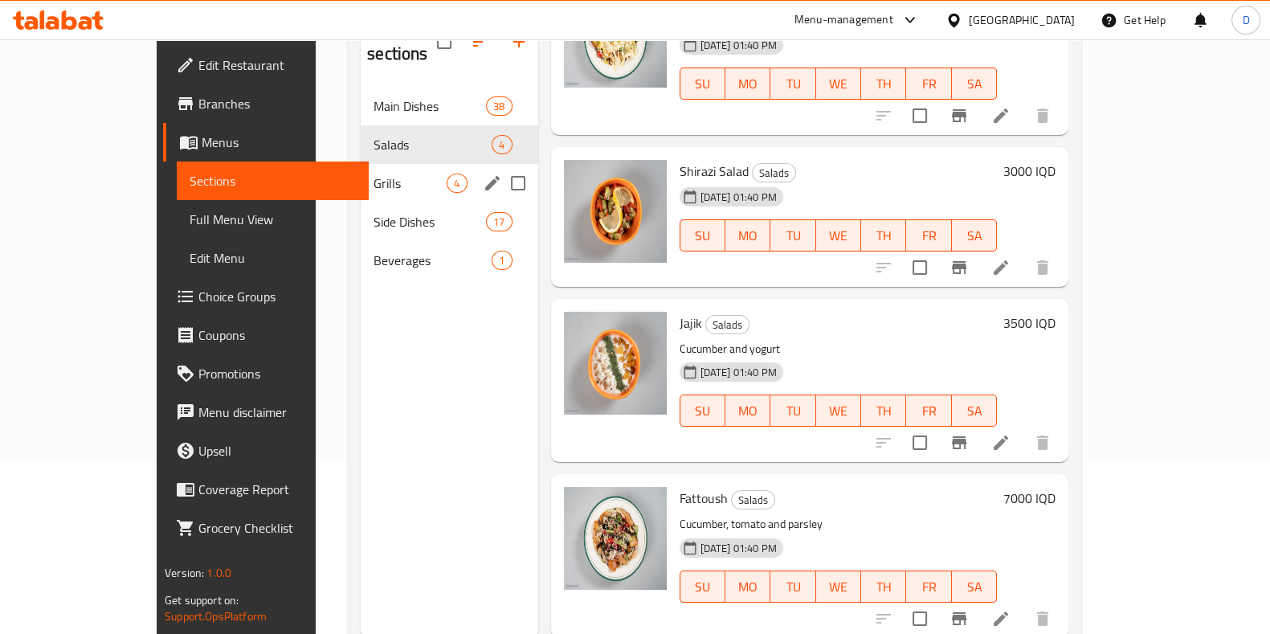
scroll to position [84, 0]
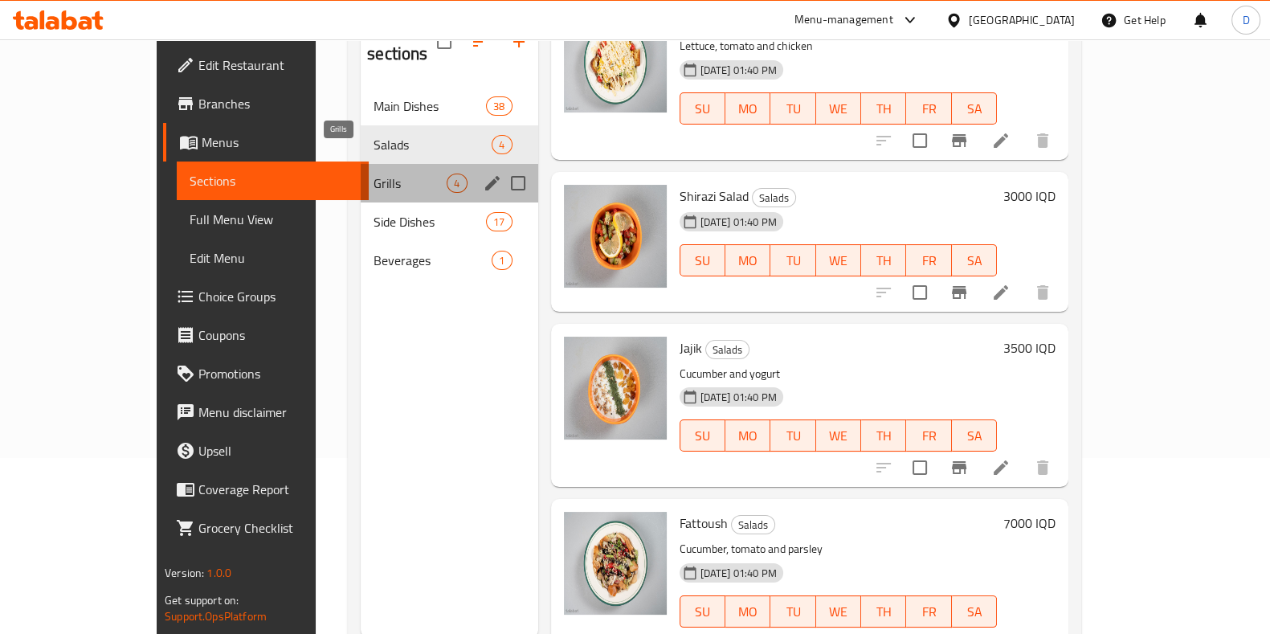
click at [373, 173] on span "Grills" at bounding box center [409, 182] width 73 height 19
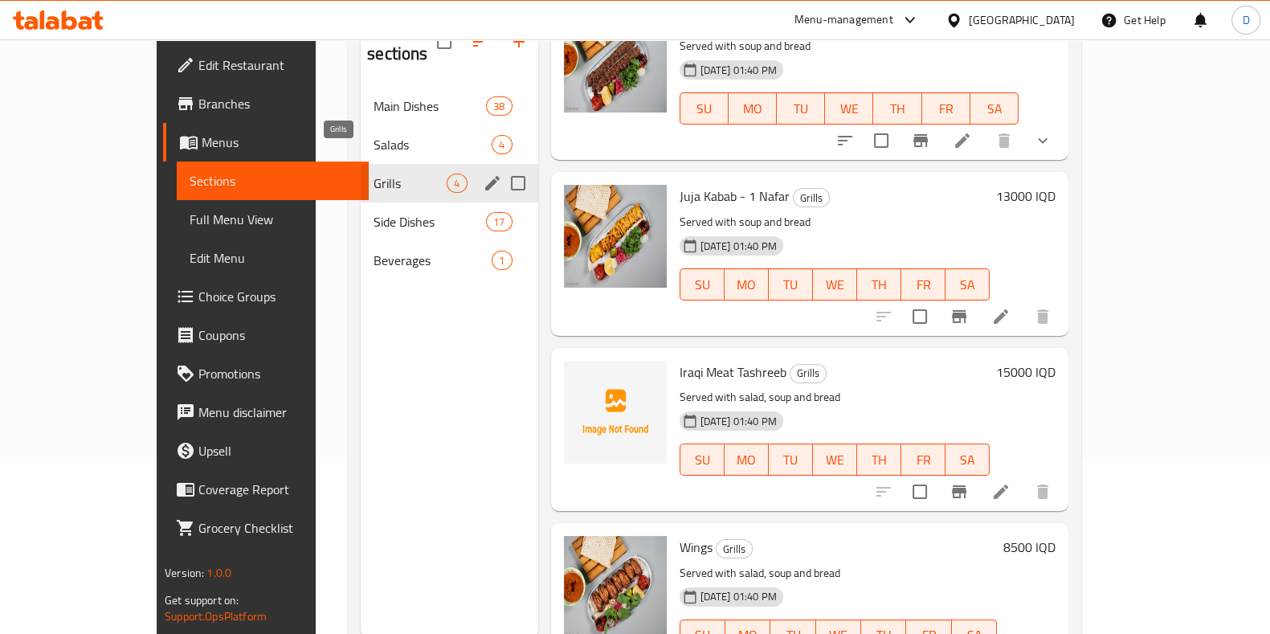
click at [373, 212] on span "Side Dishes" at bounding box center [429, 221] width 112 height 19
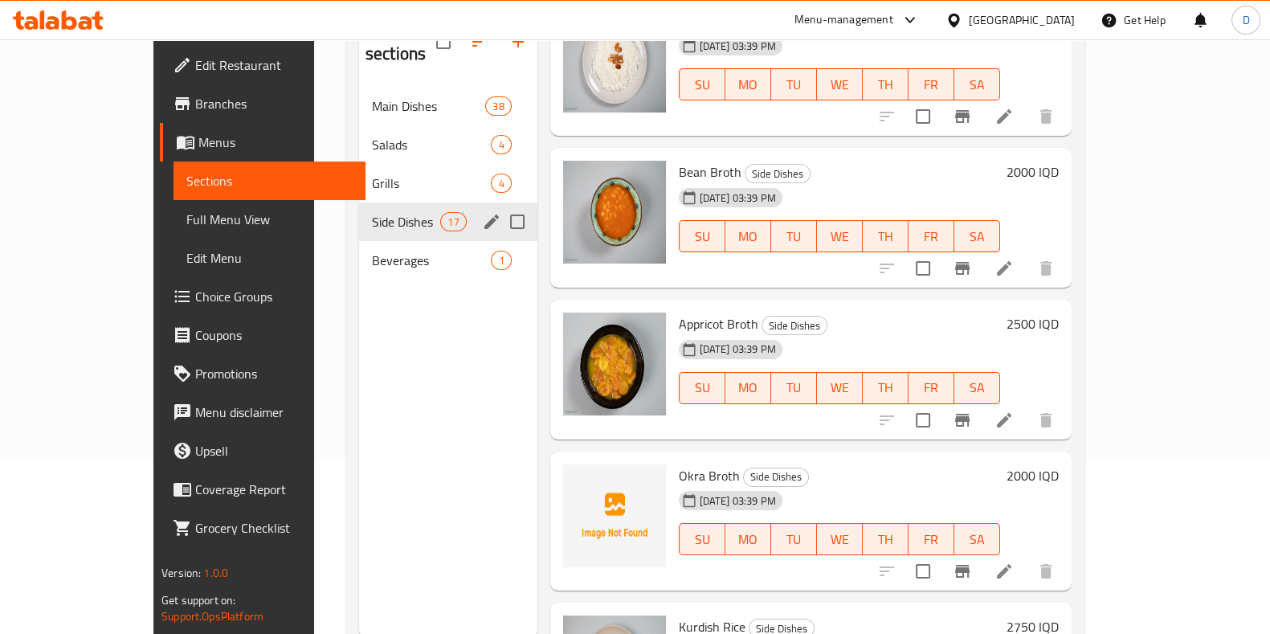
click at [367, 210] on div "Side Dishes 17" at bounding box center [448, 221] width 178 height 39
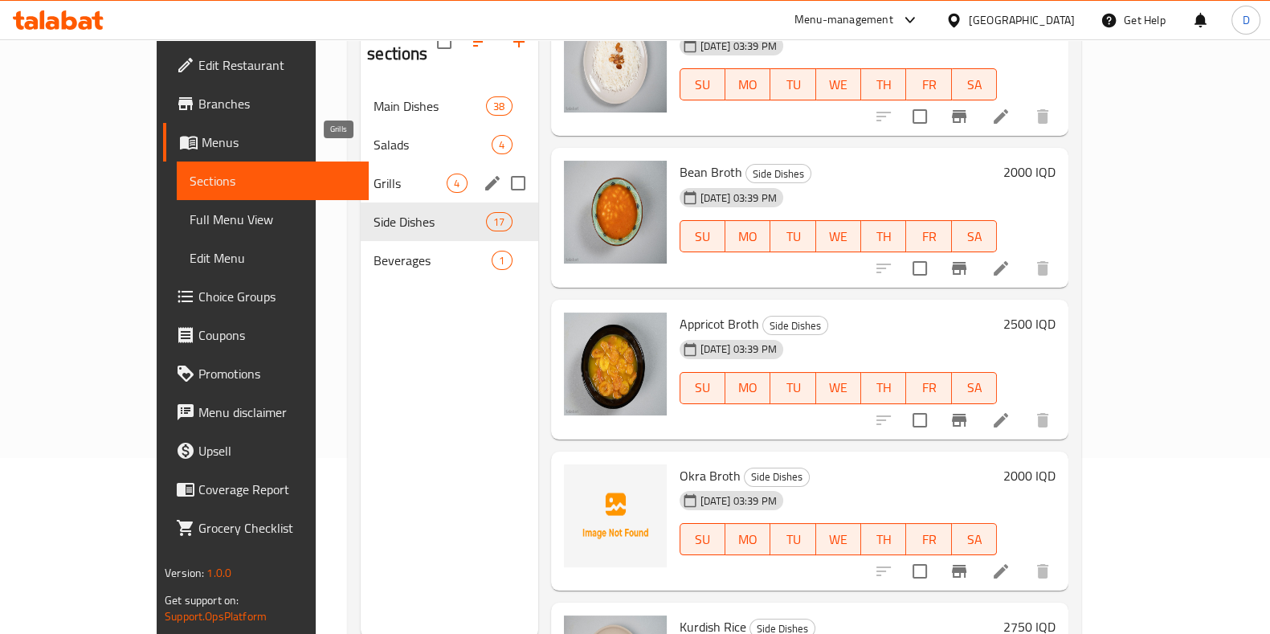
click at [375, 135] on span "Salads" at bounding box center [432, 144] width 118 height 19
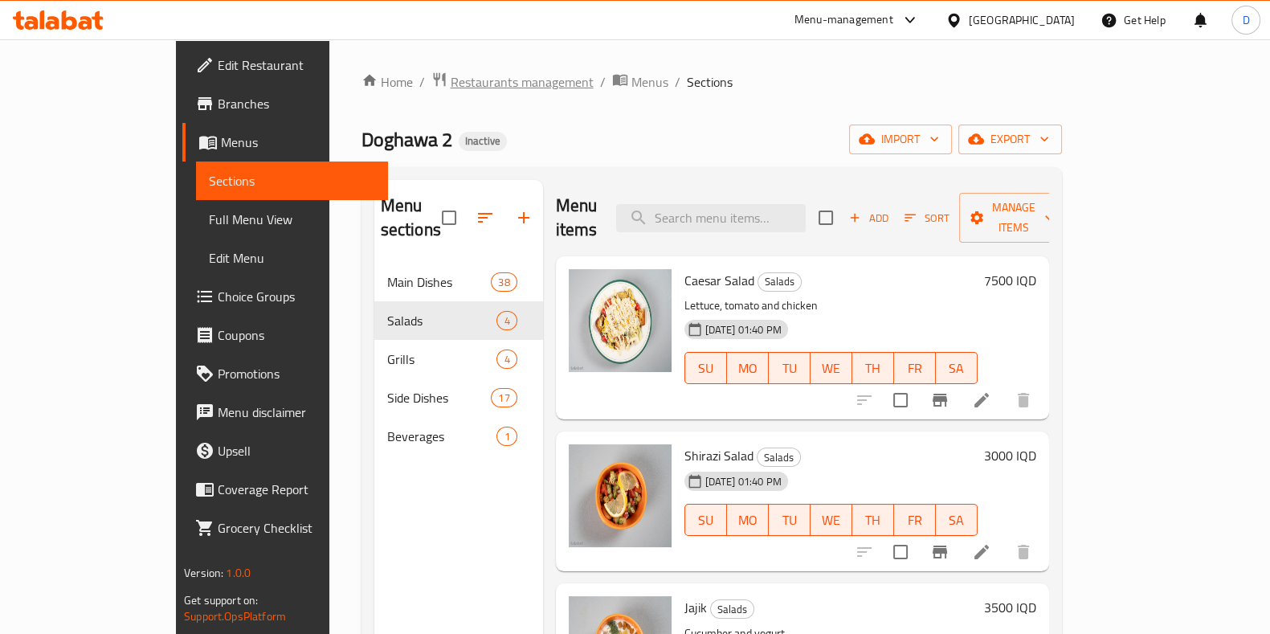
click at [397, 94] on div "Home / Restaurants management / Menus / Sections Doghawa 2 Inactive import expo…" at bounding box center [711, 448] width 700 height 755
click at [451, 88] on span "Restaurants management" at bounding box center [522, 81] width 143 height 19
